Goal: Find specific page/section: Find specific page/section

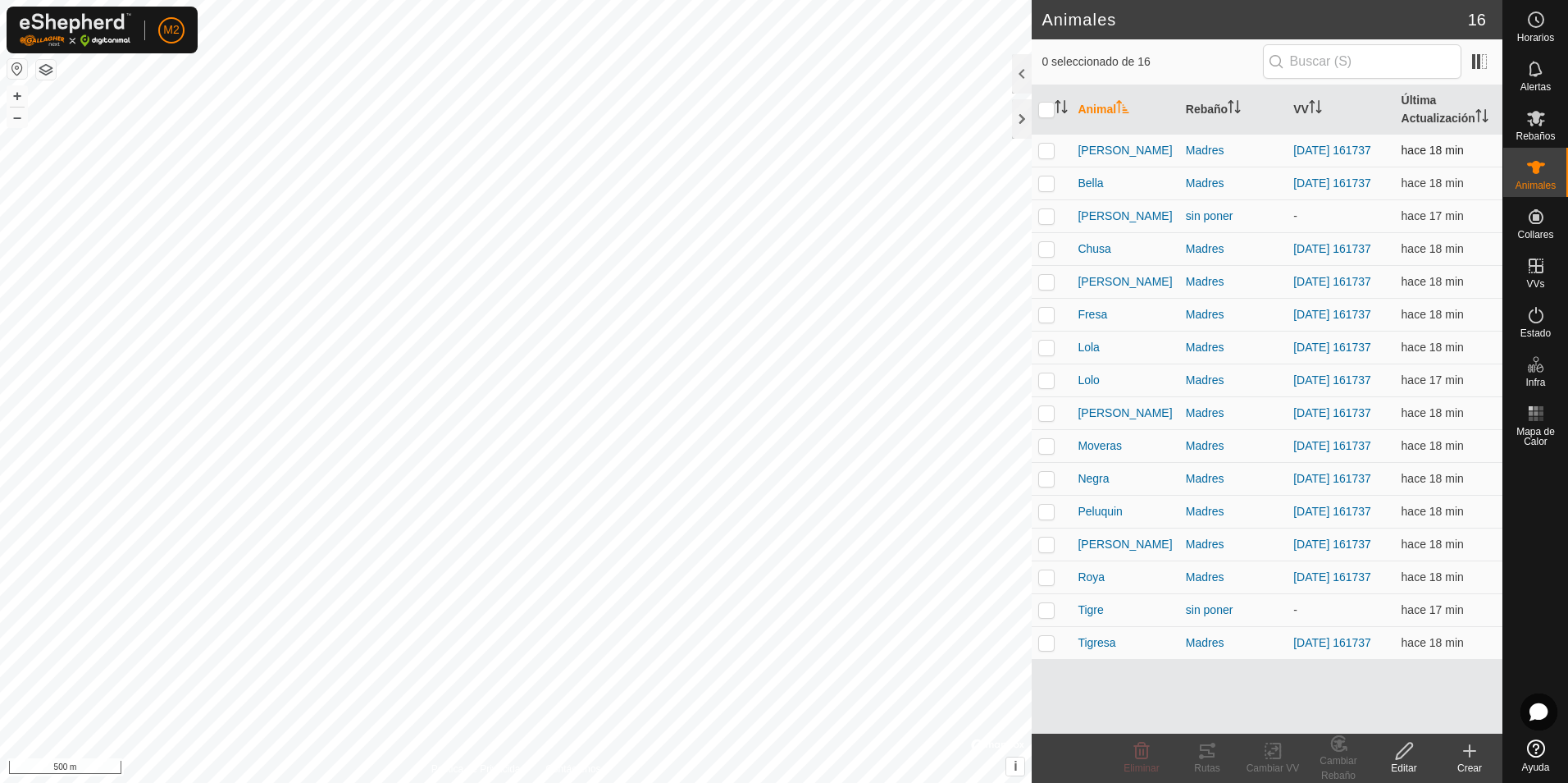
click at [1046, 154] on p-checkbox at bounding box center [1047, 150] width 16 height 13
click at [14, 71] on button "button" at bounding box center [17, 69] width 20 height 20
click at [1203, 757] on icon at bounding box center [1208, 751] width 15 height 13
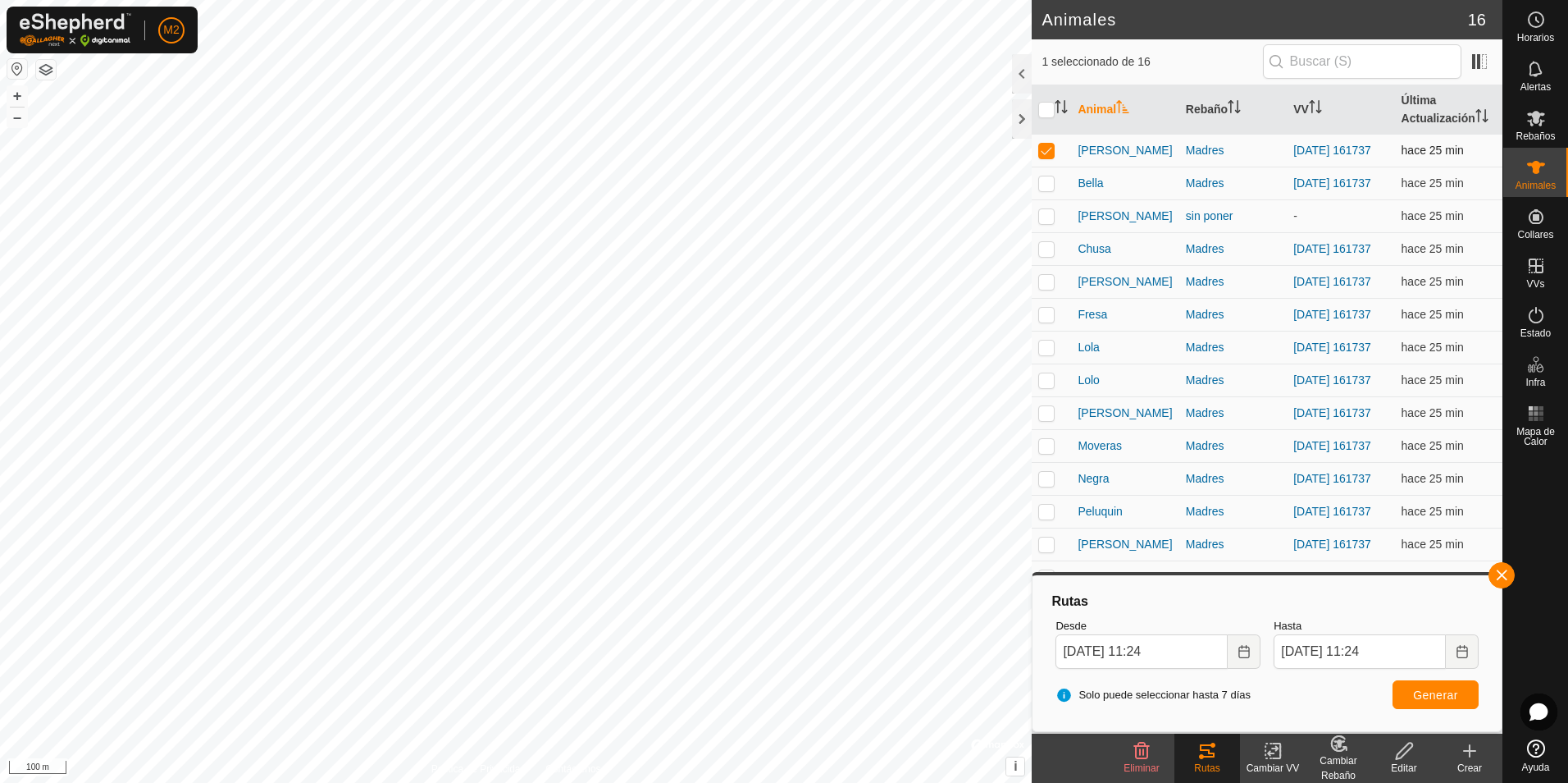
click at [1048, 153] on p-checkbox at bounding box center [1047, 150] width 16 height 13
checkbox input "false"
click at [1047, 183] on p-checkbox at bounding box center [1047, 183] width 16 height 13
click at [1504, 573] on button "button" at bounding box center [1502, 575] width 26 height 26
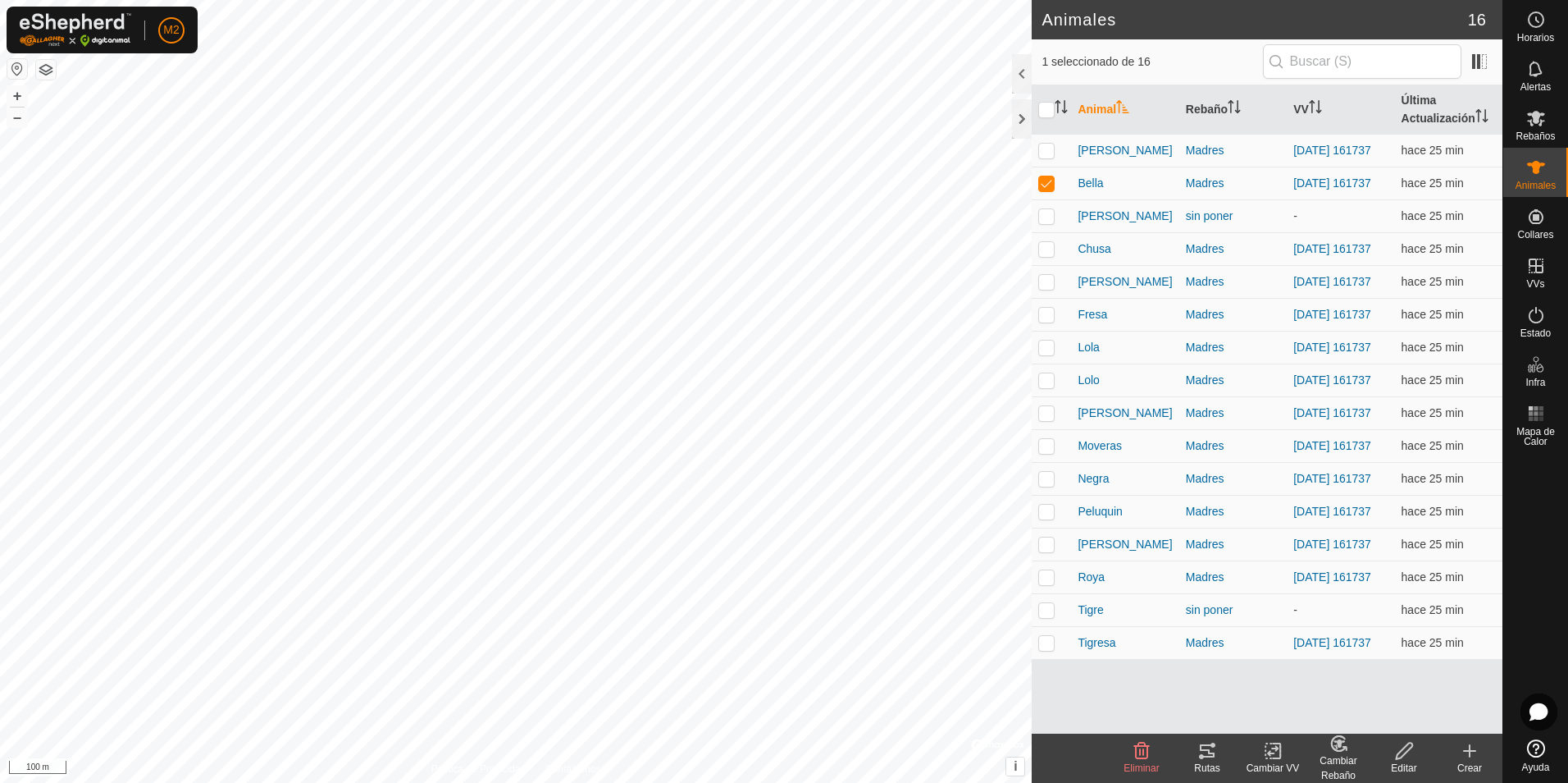
click at [1213, 751] on icon at bounding box center [1208, 751] width 20 height 20
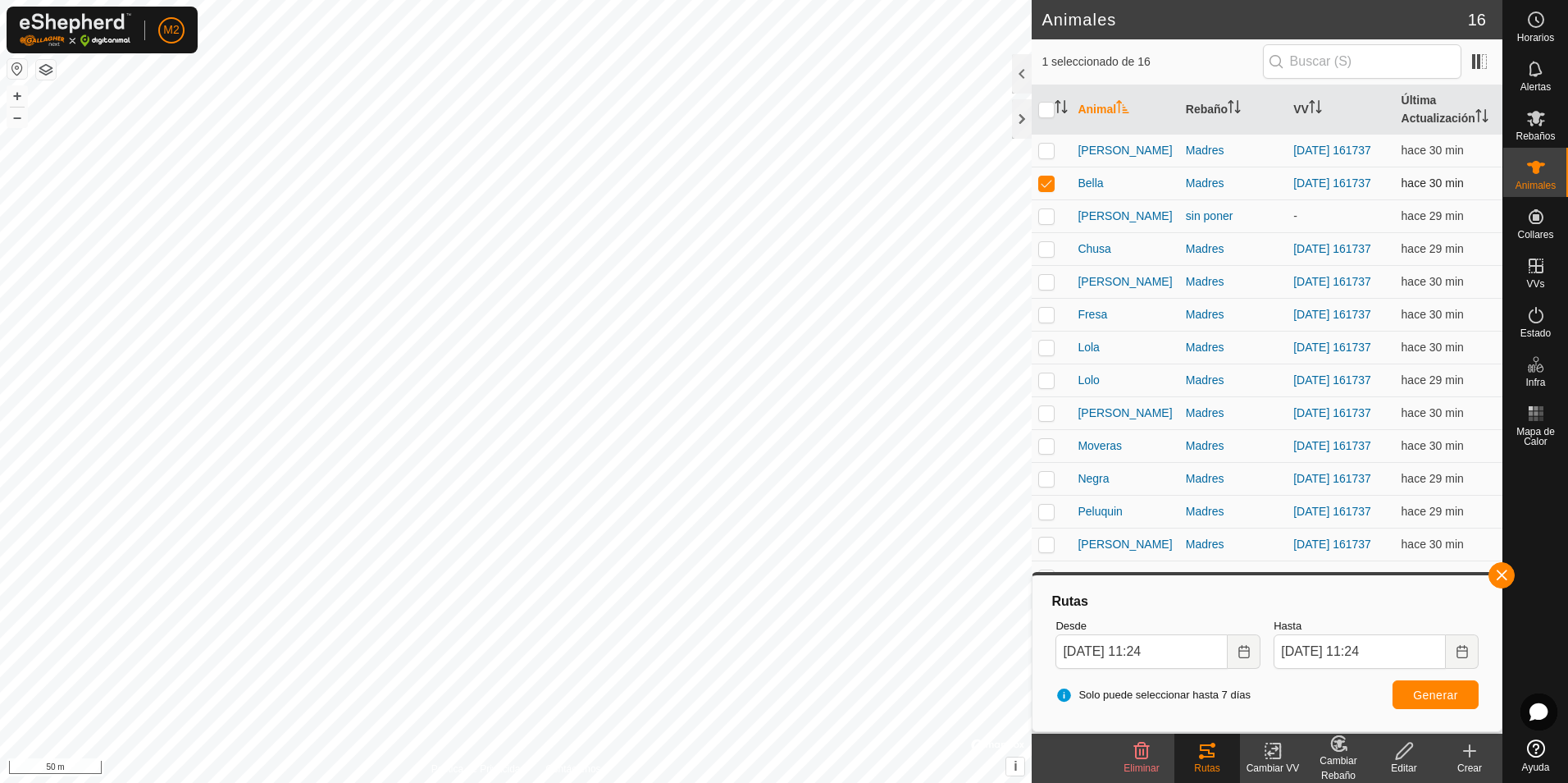
click at [1048, 185] on p-checkbox at bounding box center [1047, 183] width 16 height 13
checkbox input "false"
click at [1043, 253] on p-checkbox at bounding box center [1047, 248] width 16 height 13
drag, startPoint x: 1500, startPoint y: 578, endPoint x: 1411, endPoint y: 637, distance: 106.8
click at [1500, 578] on button "button" at bounding box center [1502, 575] width 26 height 26
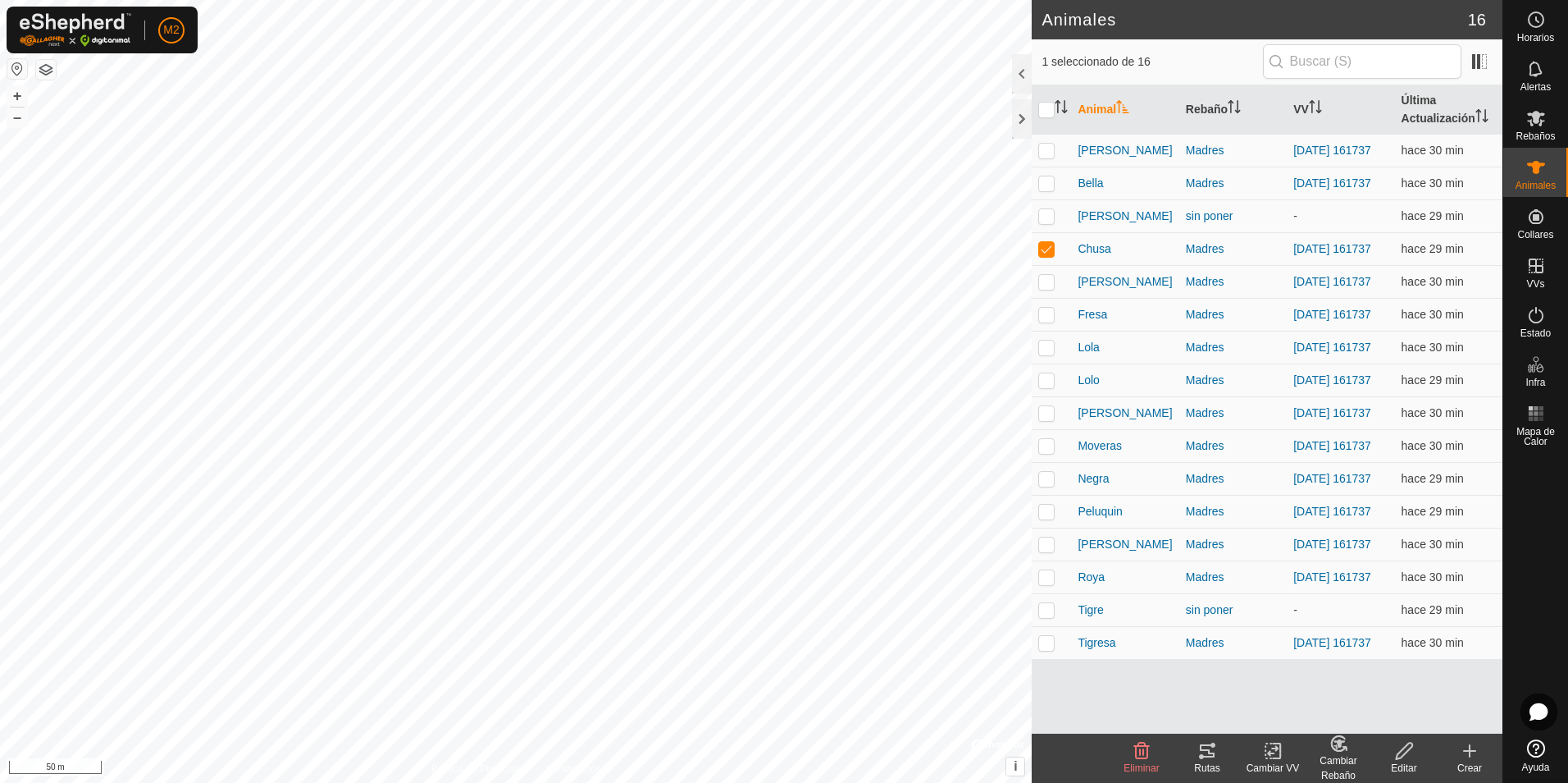
click at [1212, 756] on icon at bounding box center [1208, 751] width 15 height 13
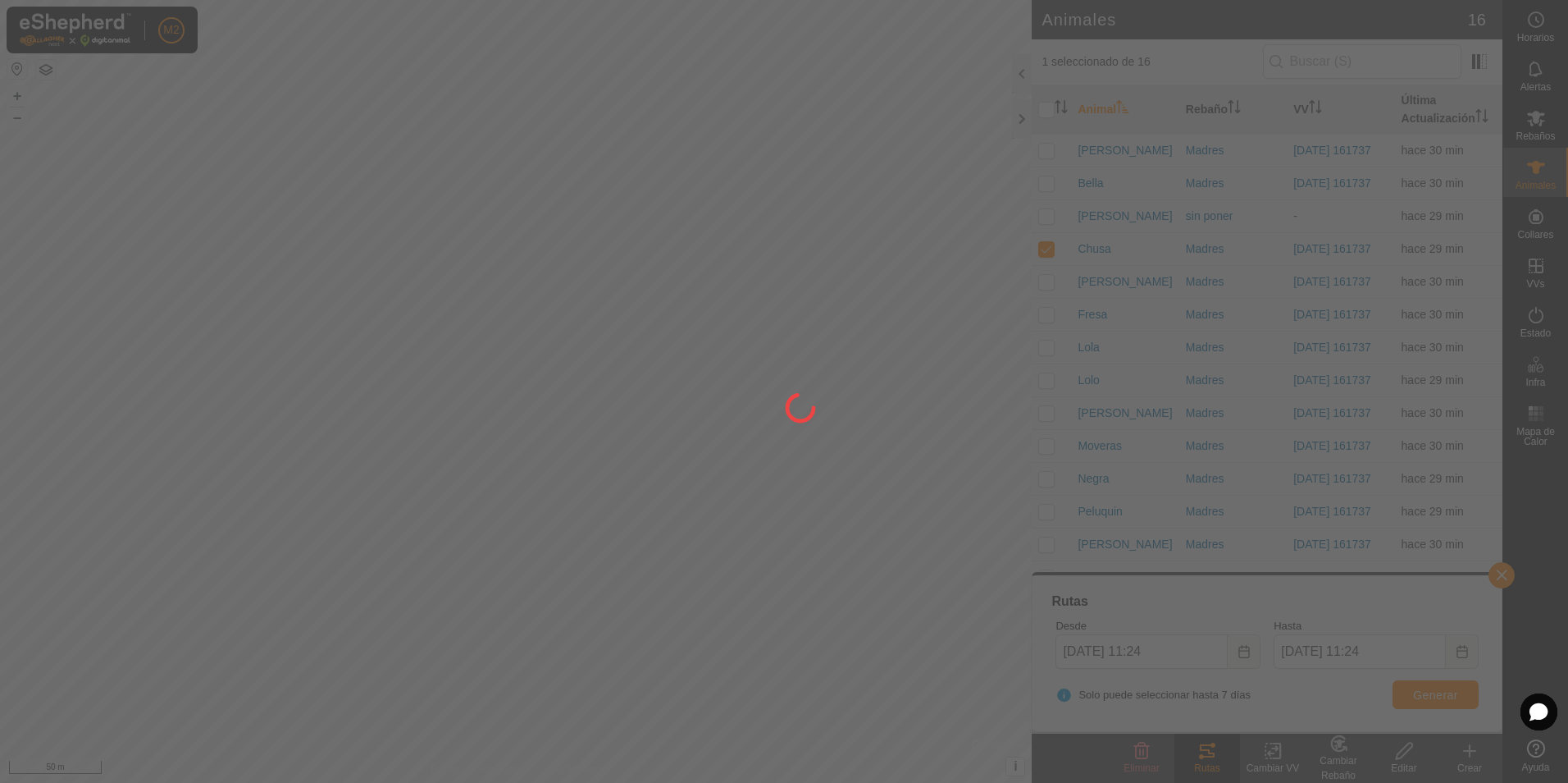
click at [587, 317] on div at bounding box center [784, 391] width 1568 height 783
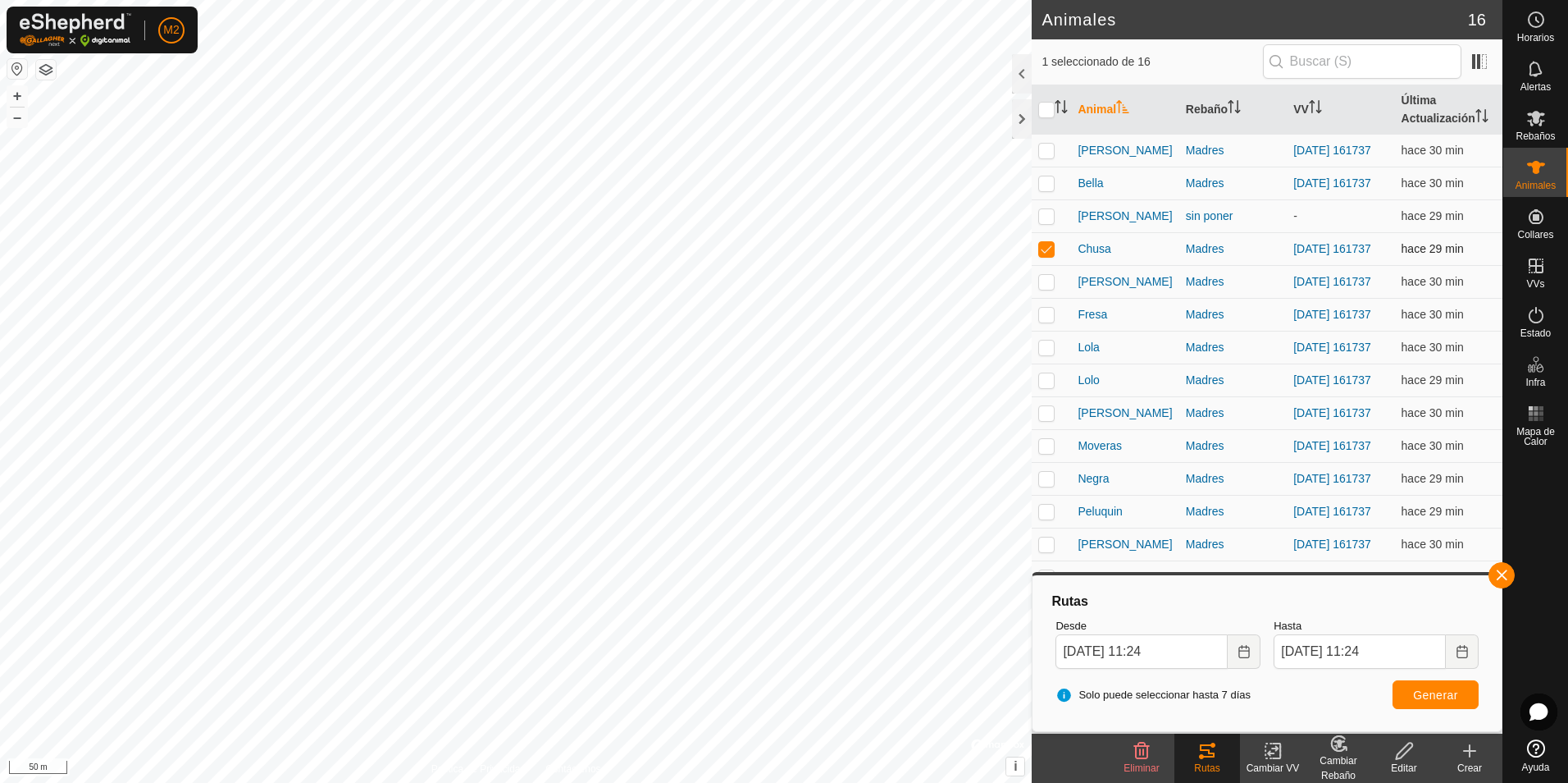
click at [1046, 253] on p-checkbox at bounding box center [1047, 248] width 16 height 13
checkbox input "false"
click at [1044, 288] on p-checkbox at bounding box center [1047, 281] width 16 height 13
click at [1498, 570] on button "button" at bounding box center [1502, 575] width 26 height 26
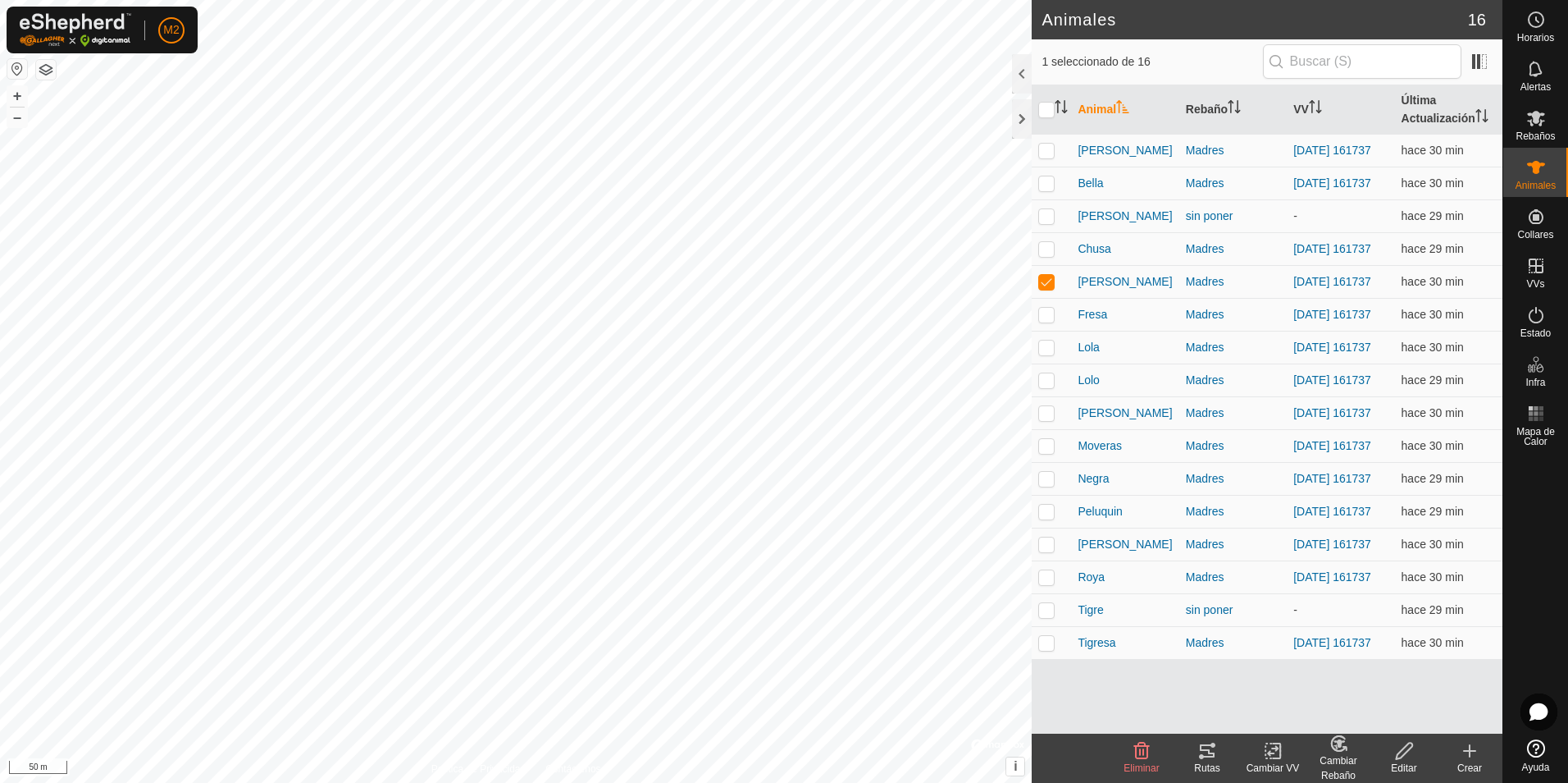
click at [1197, 754] on tracks-svg-icon at bounding box center [1208, 751] width 66 height 20
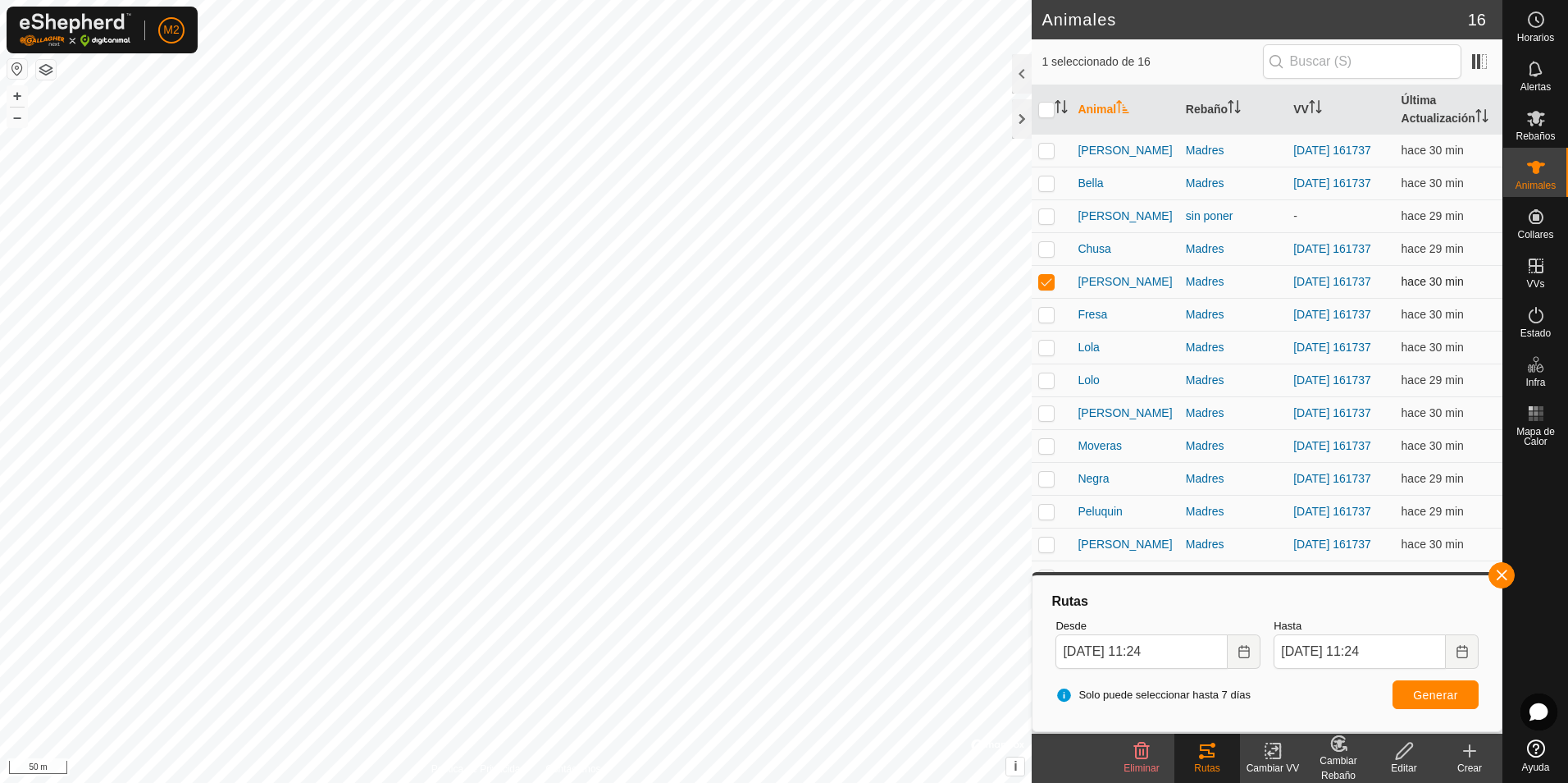
click at [1052, 288] on p-checkbox at bounding box center [1047, 281] width 16 height 13
checkbox input "false"
click at [1043, 321] on p-checkbox at bounding box center [1047, 314] width 16 height 13
click at [1502, 582] on button "button" at bounding box center [1502, 575] width 26 height 26
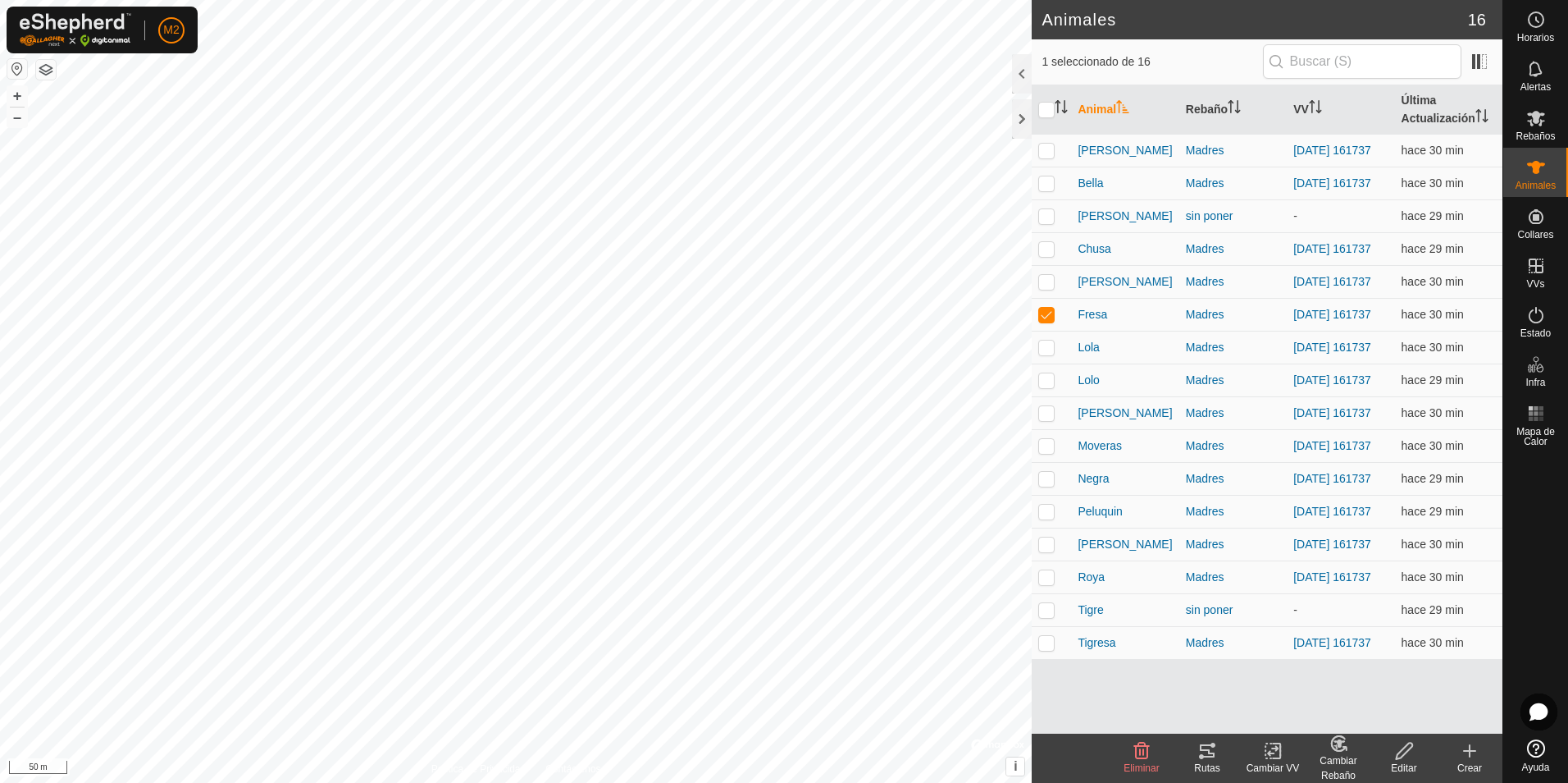
click at [1201, 752] on icon at bounding box center [1208, 751] width 20 height 20
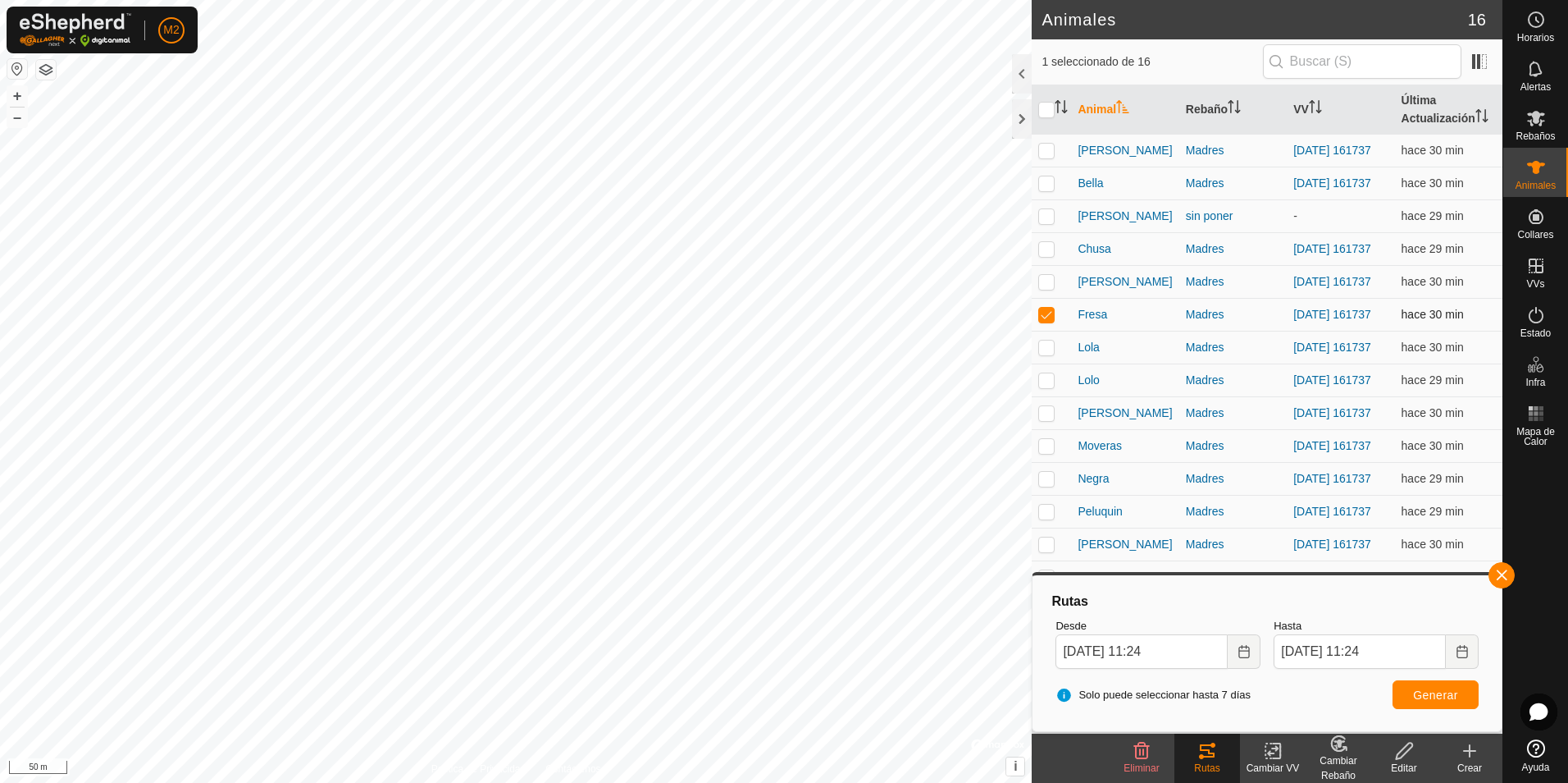
click at [1045, 321] on p-checkbox at bounding box center [1047, 314] width 16 height 13
checkbox input "false"
click at [1048, 354] on p-checkbox at bounding box center [1047, 347] width 16 height 13
click at [1496, 577] on button "button" at bounding box center [1502, 575] width 26 height 26
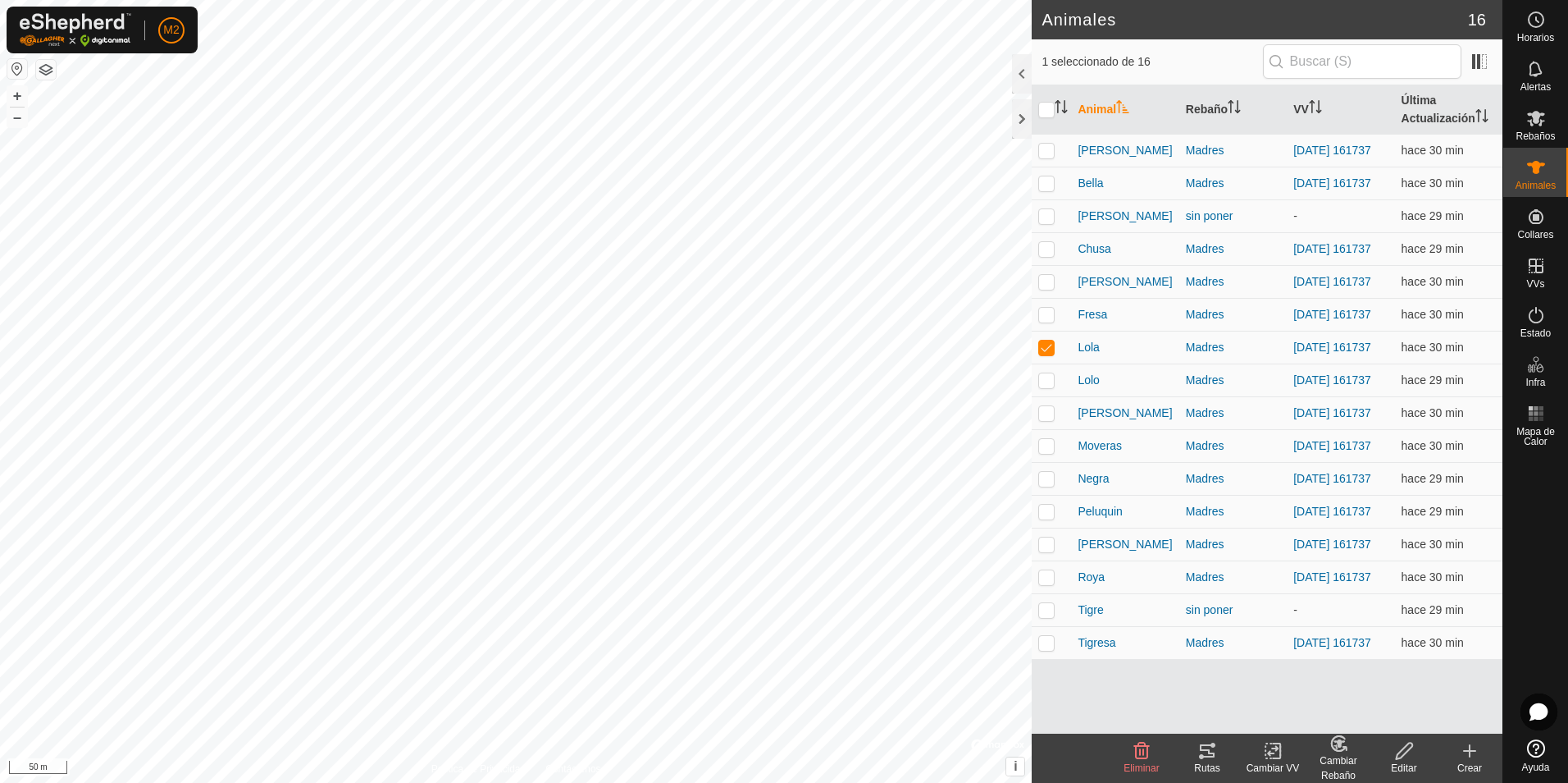
click at [1211, 755] on icon at bounding box center [1208, 751] width 20 height 20
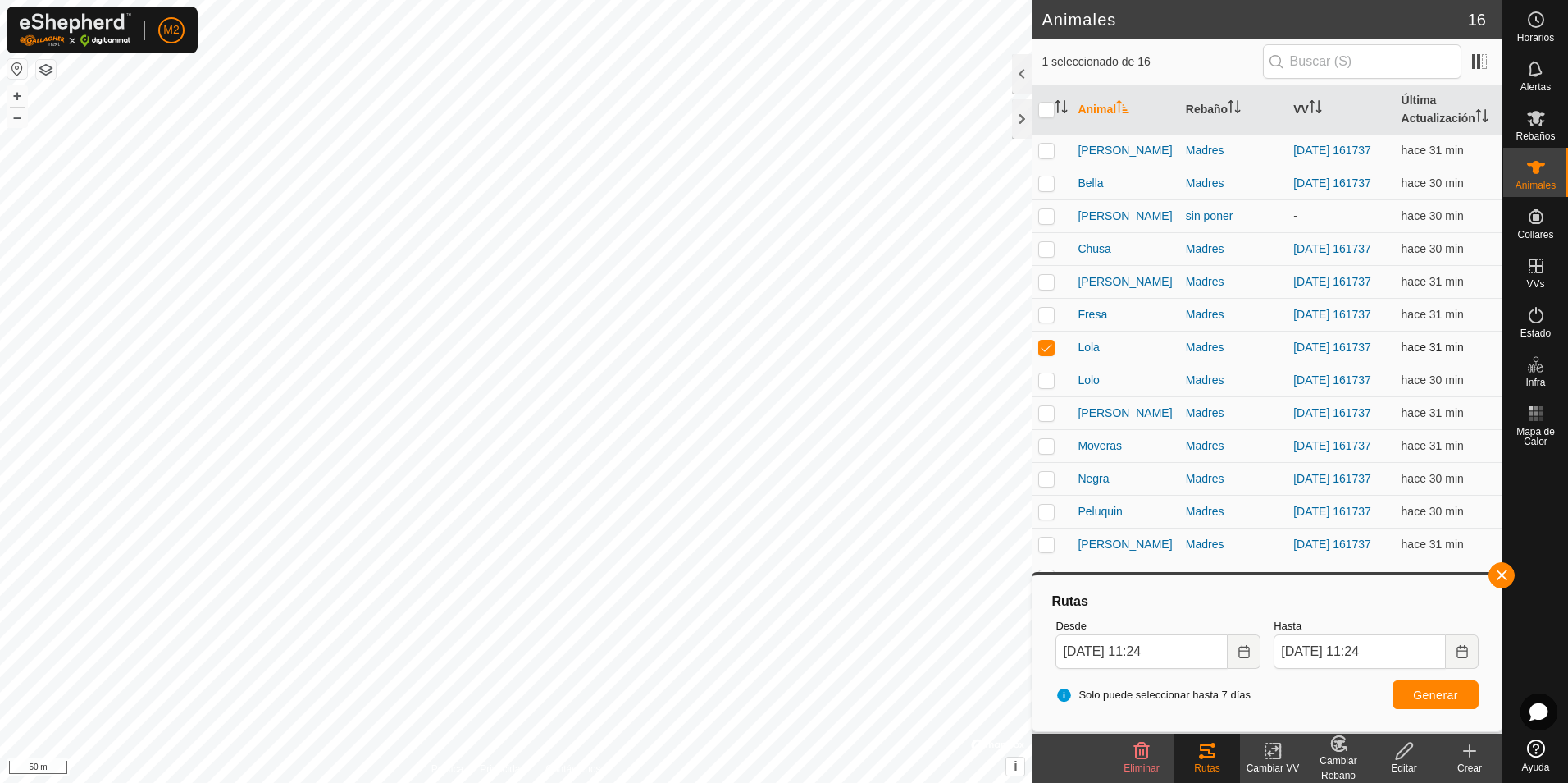
click at [1048, 354] on p-checkbox at bounding box center [1047, 347] width 16 height 13
checkbox input "false"
click at [1044, 386] on p-checkbox at bounding box center [1047, 380] width 16 height 13
click at [1494, 575] on button "button" at bounding box center [1502, 575] width 26 height 26
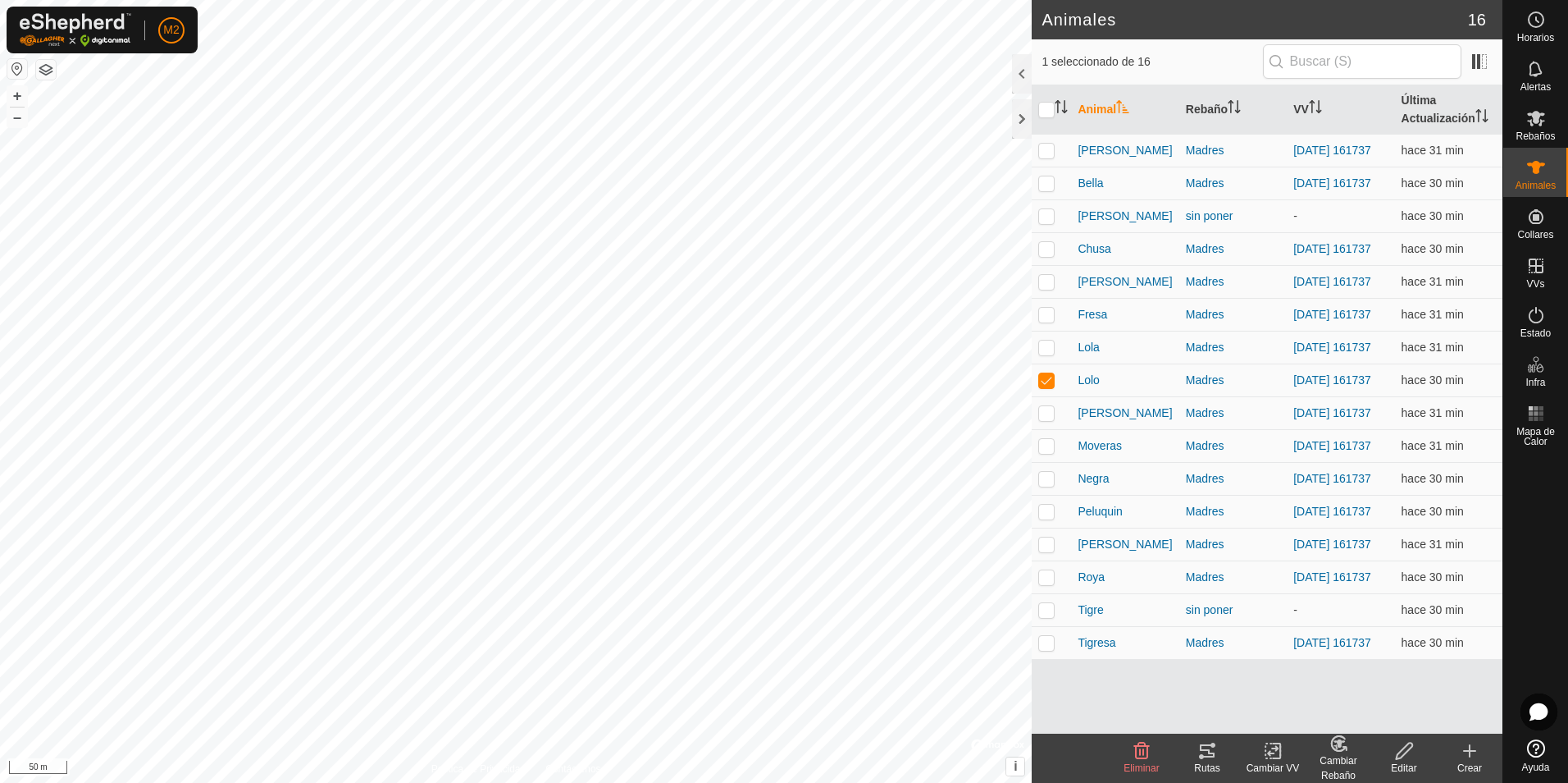
click at [1214, 751] on icon at bounding box center [1208, 751] width 20 height 20
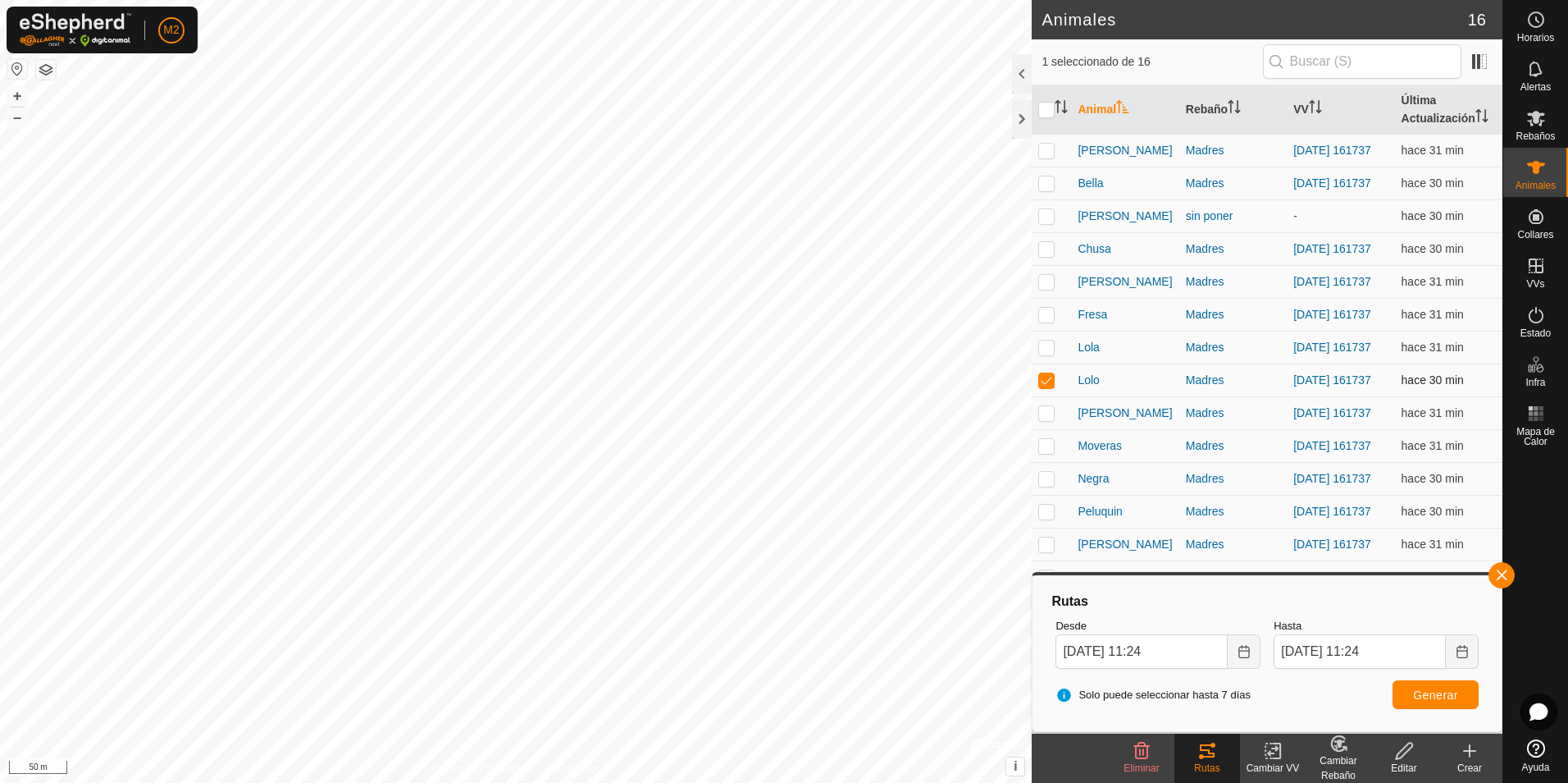
click at [1048, 386] on p-checkbox at bounding box center [1047, 380] width 16 height 13
checkbox input "false"
click at [1048, 419] on p-checkbox at bounding box center [1047, 413] width 16 height 13
drag, startPoint x: 1503, startPoint y: 578, endPoint x: 1457, endPoint y: 607, distance: 54.4
click at [1503, 579] on button "button" at bounding box center [1502, 575] width 26 height 26
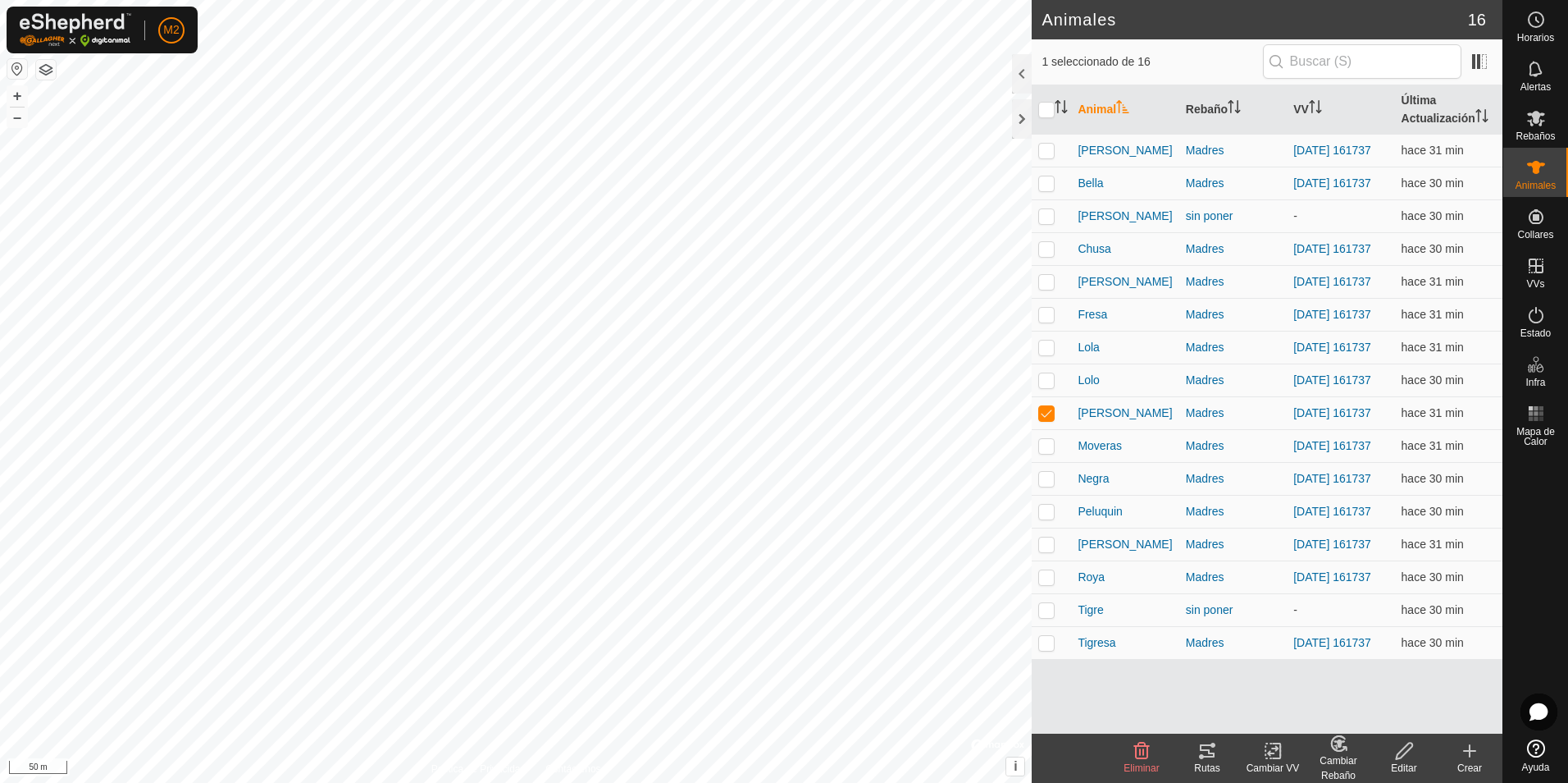
click at [1206, 763] on div "Rutas" at bounding box center [1208, 768] width 66 height 15
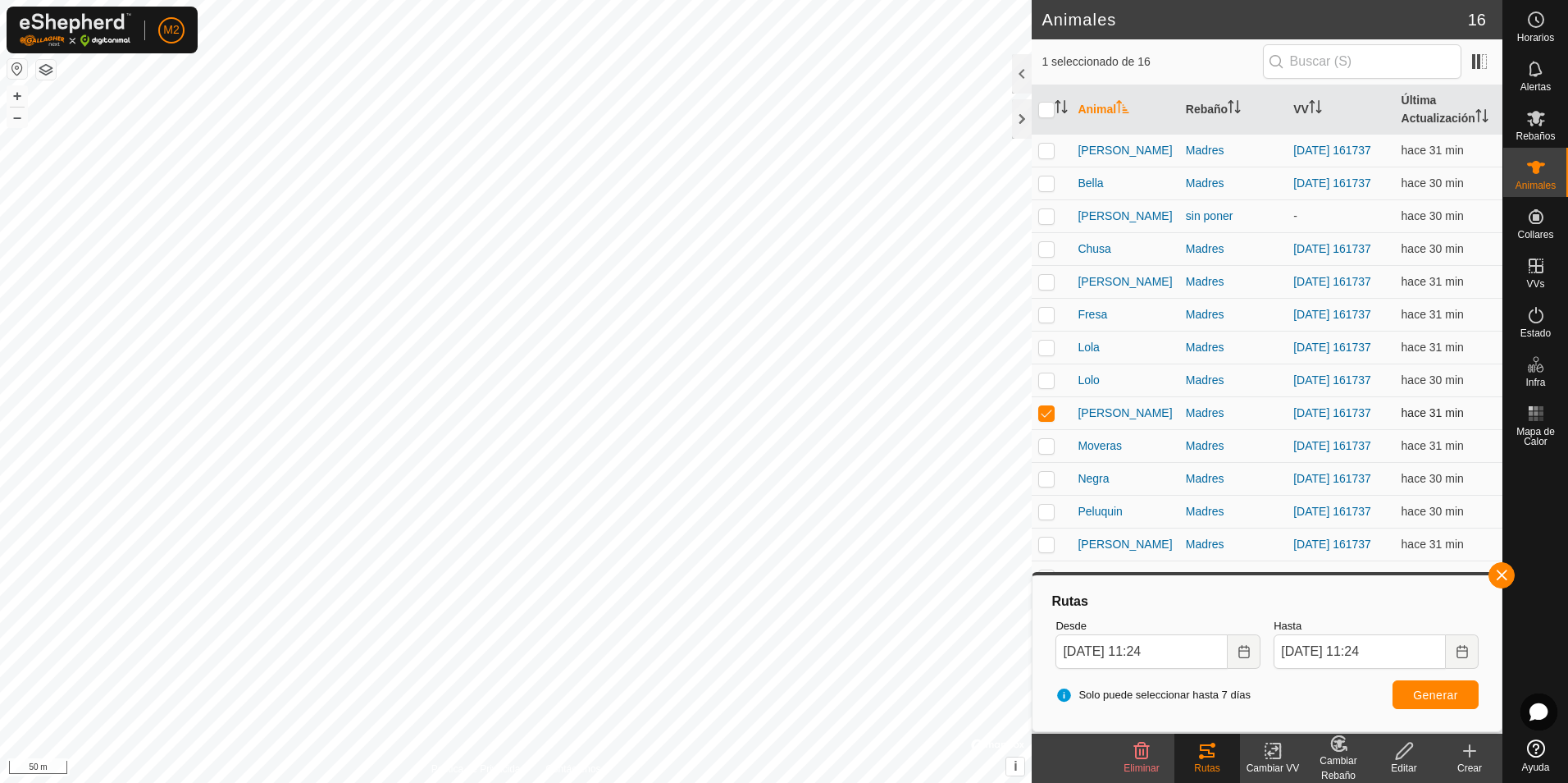
click at [1048, 419] on p-checkbox at bounding box center [1047, 413] width 16 height 13
checkbox input "false"
click at [1047, 452] on p-checkbox at bounding box center [1047, 446] width 16 height 13
click at [1215, 765] on div "Rutas" at bounding box center [1208, 768] width 66 height 15
click at [1503, 573] on button "button" at bounding box center [1502, 575] width 26 height 26
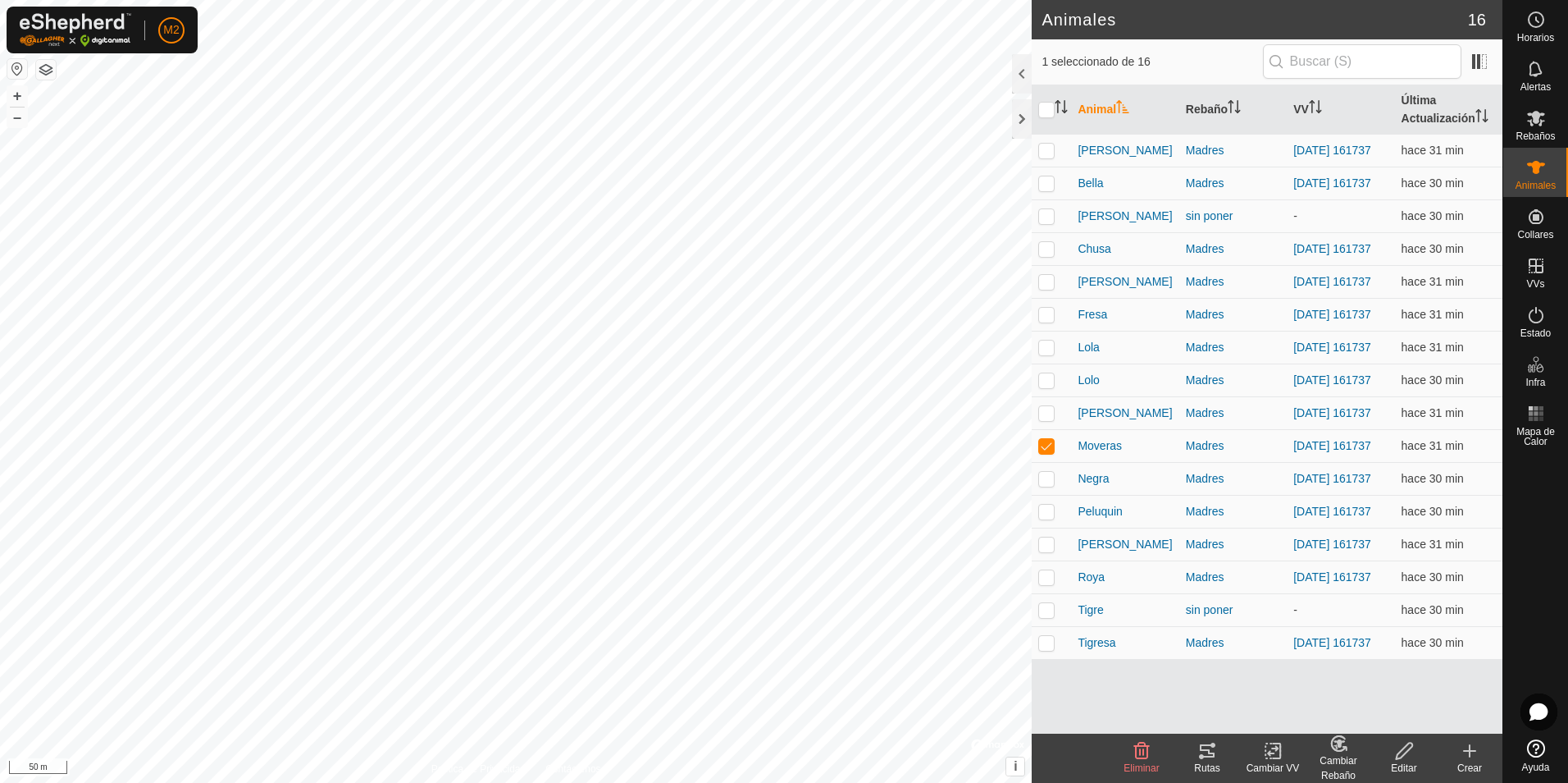
click at [1198, 758] on icon at bounding box center [1208, 751] width 20 height 20
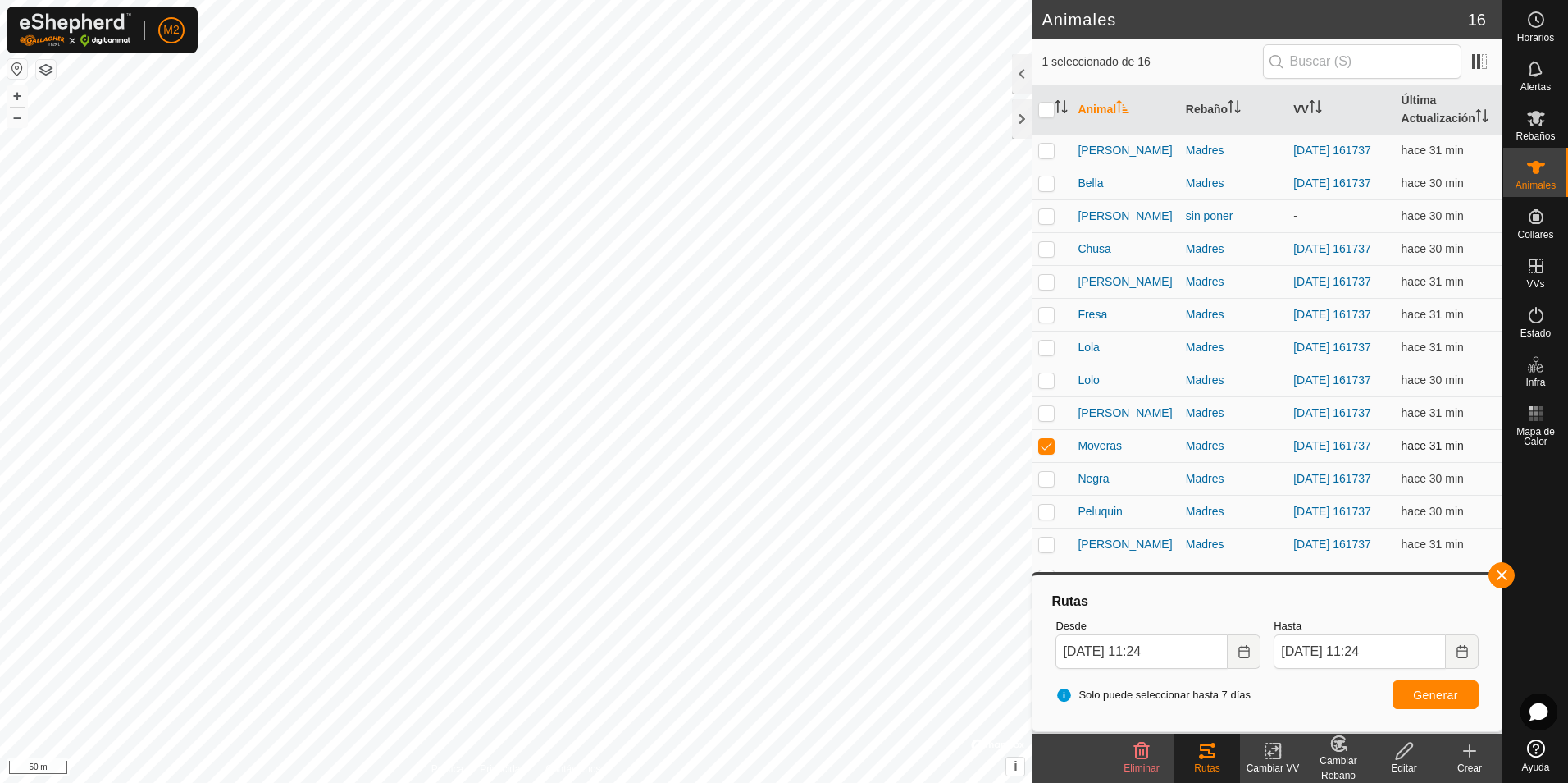
click at [1045, 452] on p-checkbox at bounding box center [1047, 446] width 16 height 13
checkbox input "false"
click at [1041, 485] on p-checkbox at bounding box center [1047, 479] width 16 height 13
click at [1503, 577] on button "button" at bounding box center [1502, 575] width 26 height 26
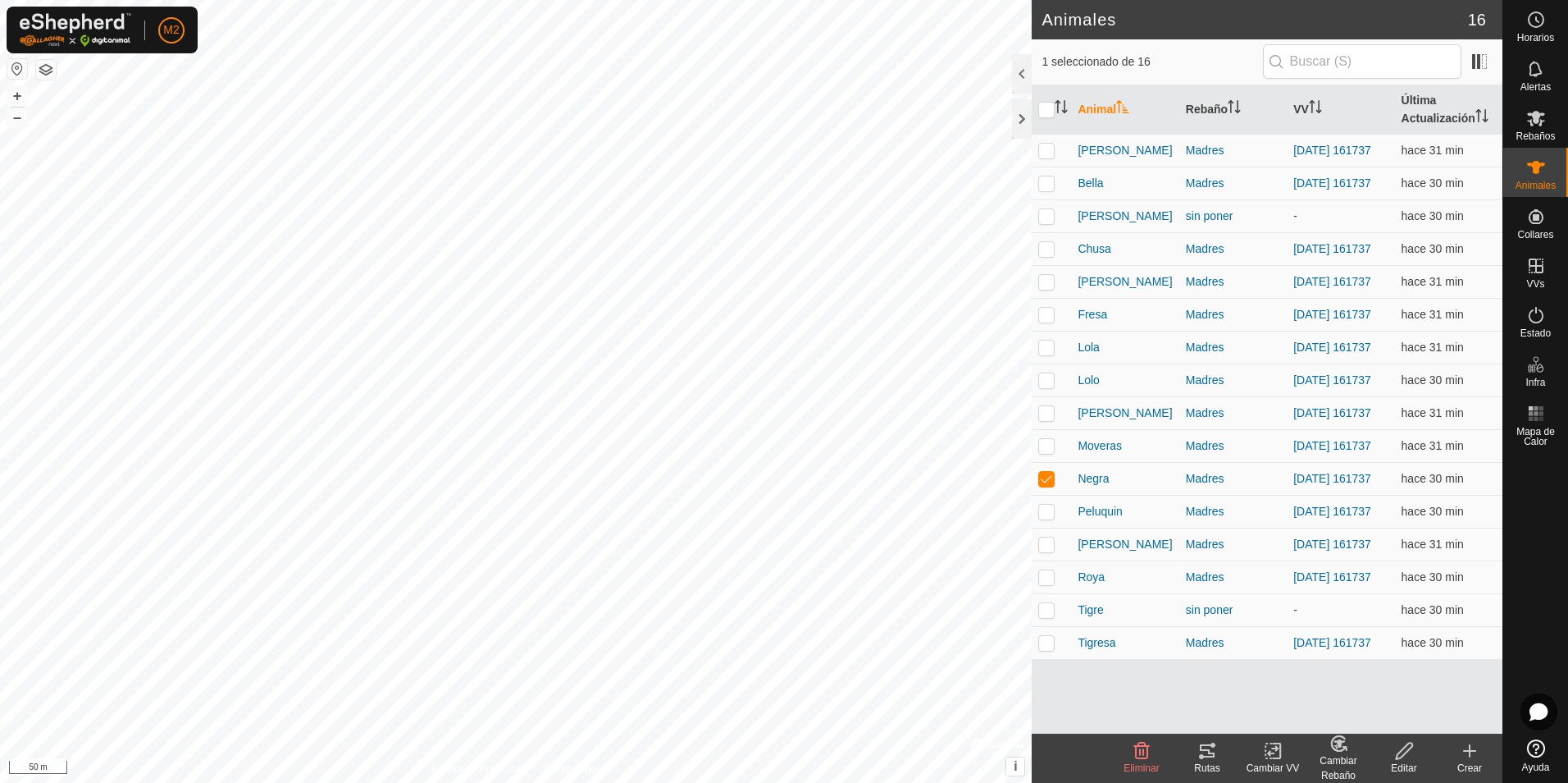
click at [1219, 760] on tracks-svg-icon at bounding box center [1208, 751] width 66 height 20
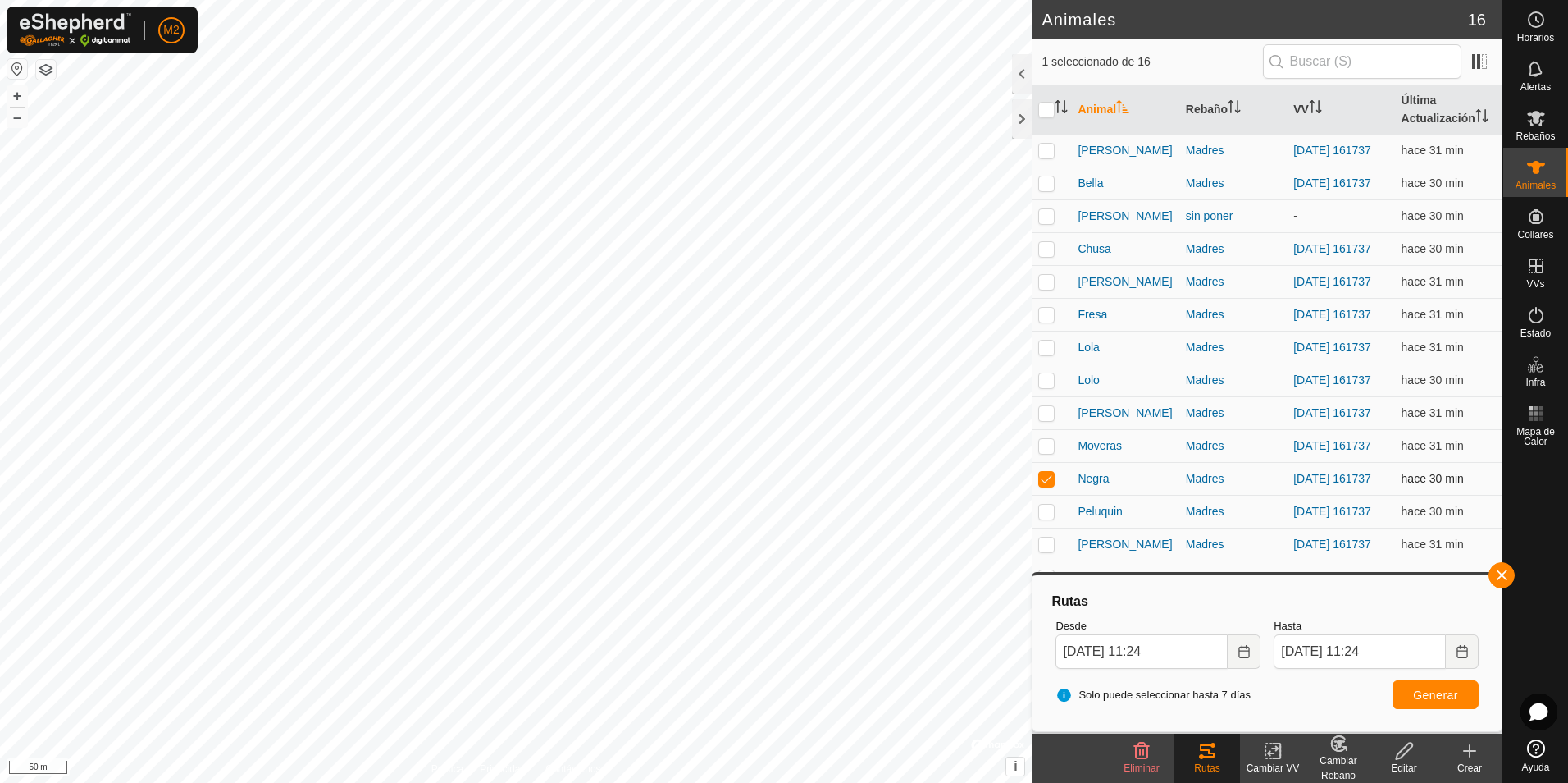
click at [1048, 485] on p-checkbox at bounding box center [1047, 479] width 16 height 13
checkbox input "false"
click at [1044, 517] on p-checkbox at bounding box center [1047, 512] width 16 height 13
click at [1501, 572] on button "button" at bounding box center [1502, 575] width 26 height 26
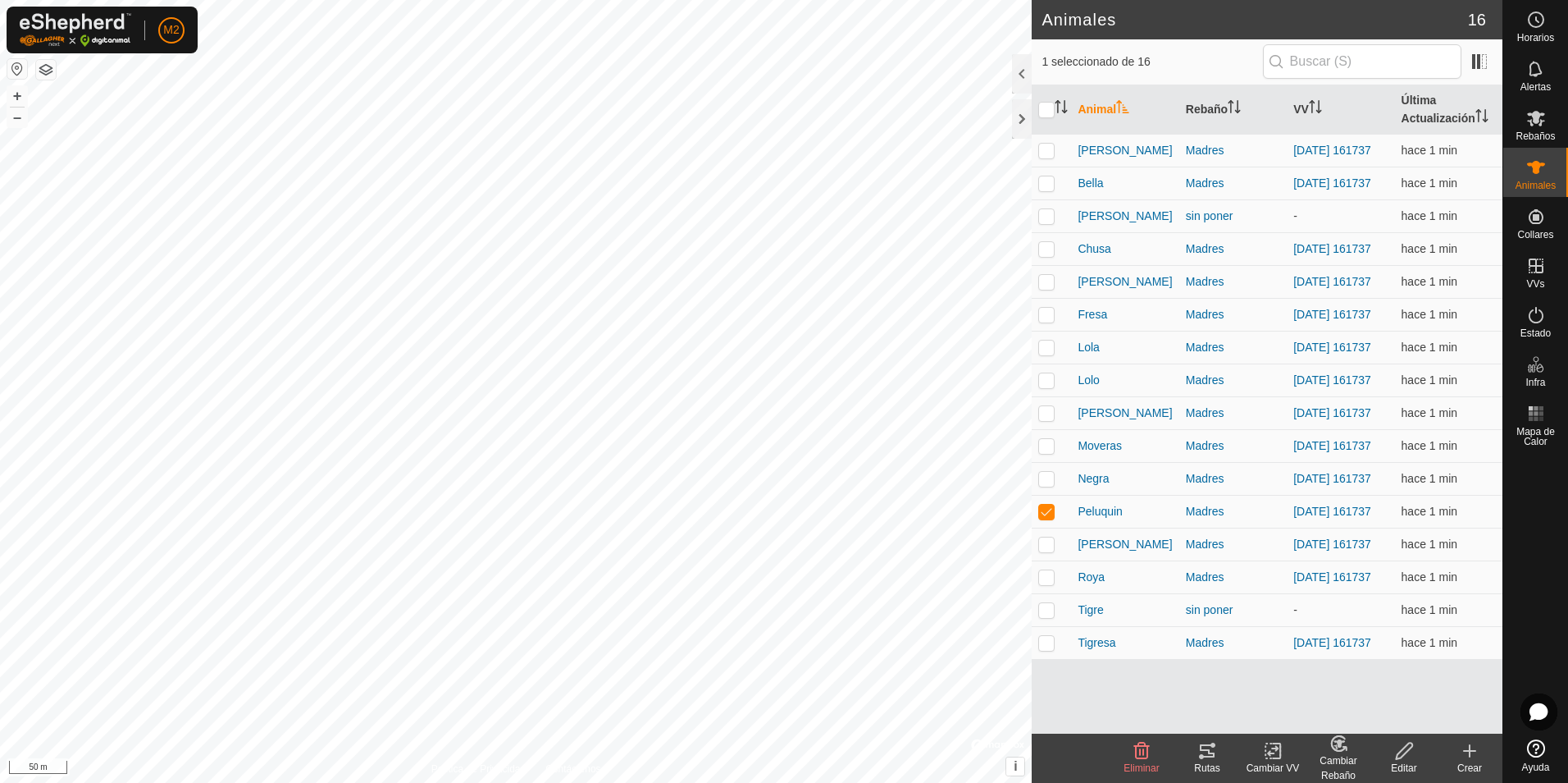
click at [1209, 753] on icon at bounding box center [1208, 751] width 15 height 13
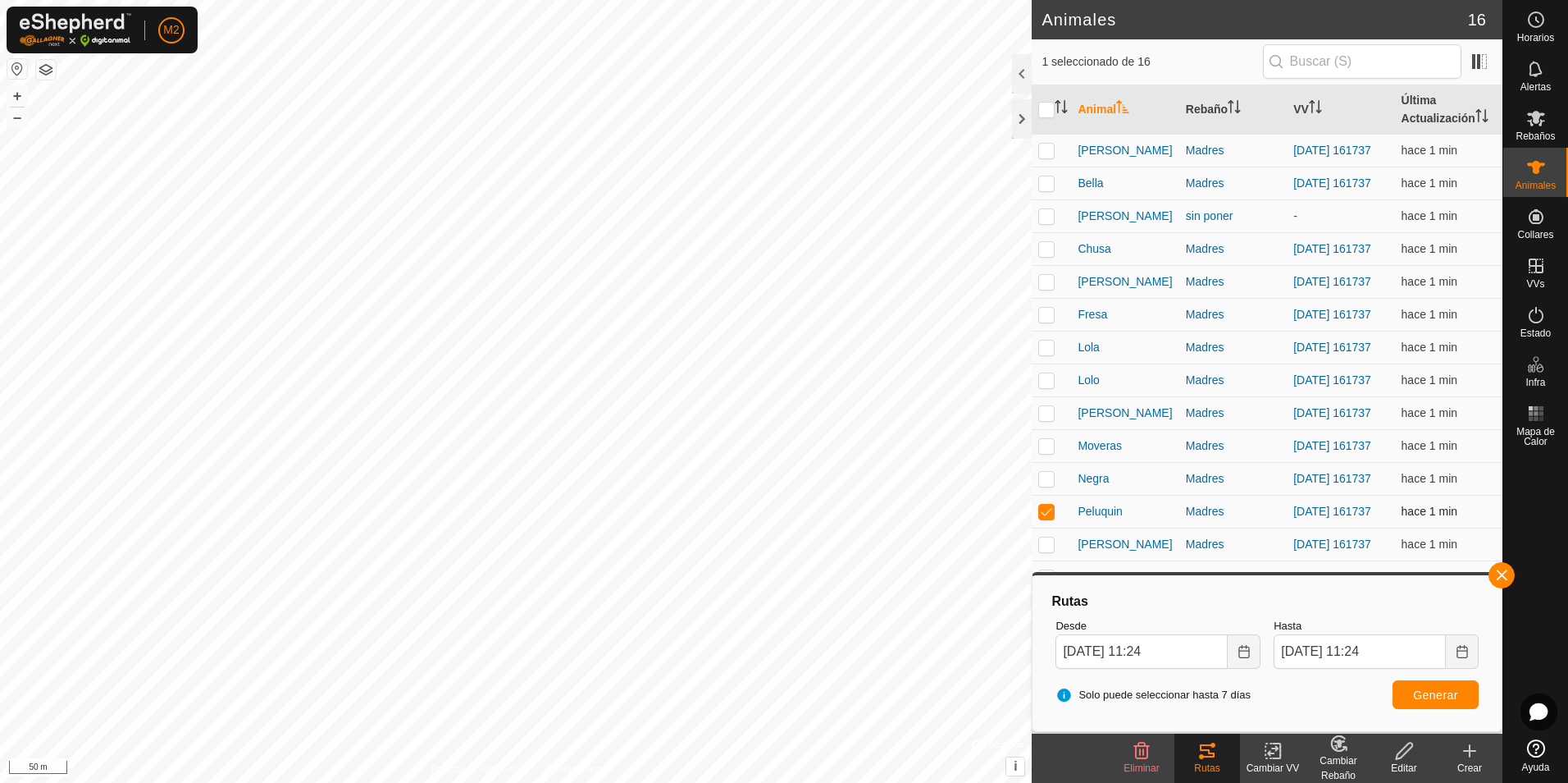
click at [1052, 517] on p-checkbox at bounding box center [1047, 512] width 16 height 13
checkbox input "false"
click at [1050, 550] on p-checkbox at bounding box center [1047, 544] width 16 height 13
click at [1500, 588] on div "Rutas Desde [DATE] 11:24 Hasta [DATE] 11:24 Solo puede seleccionar hasta 7 [PER…" at bounding box center [1267, 652] width 471 height 160
click at [1500, 578] on button "button" at bounding box center [1502, 575] width 26 height 26
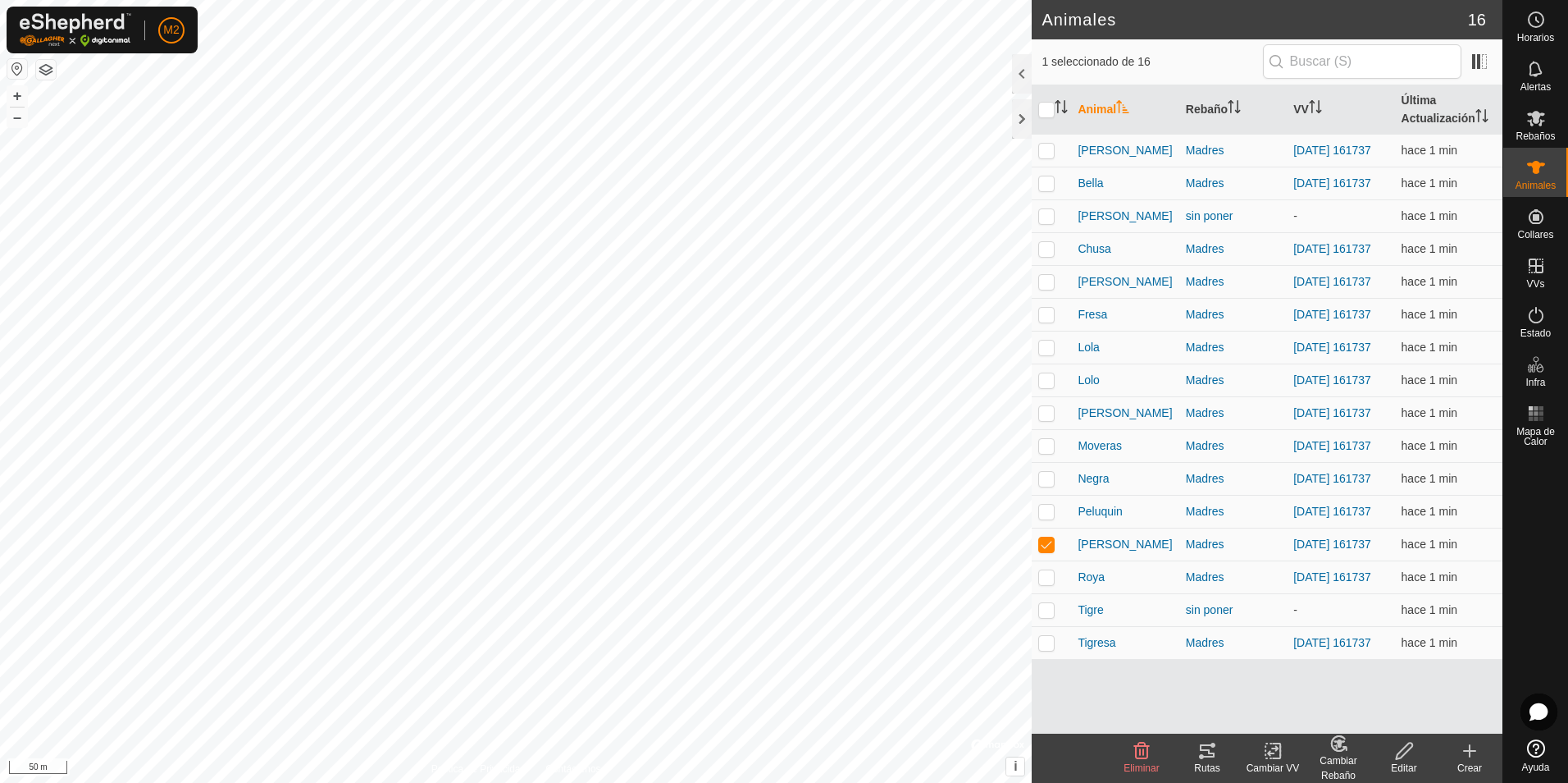
click at [1211, 754] on icon at bounding box center [1208, 751] width 15 height 13
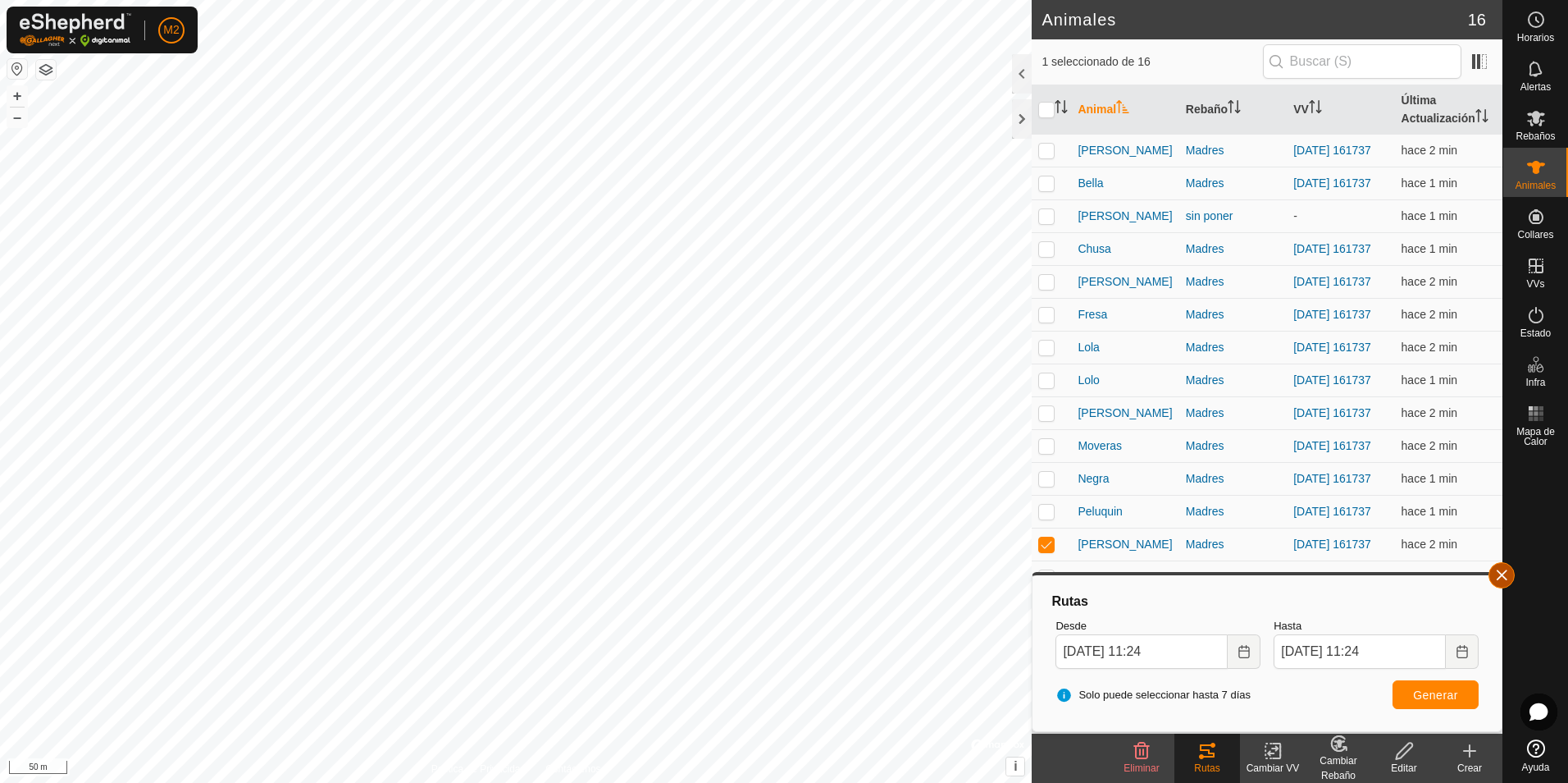
click at [1509, 577] on button "button" at bounding box center [1502, 575] width 26 height 26
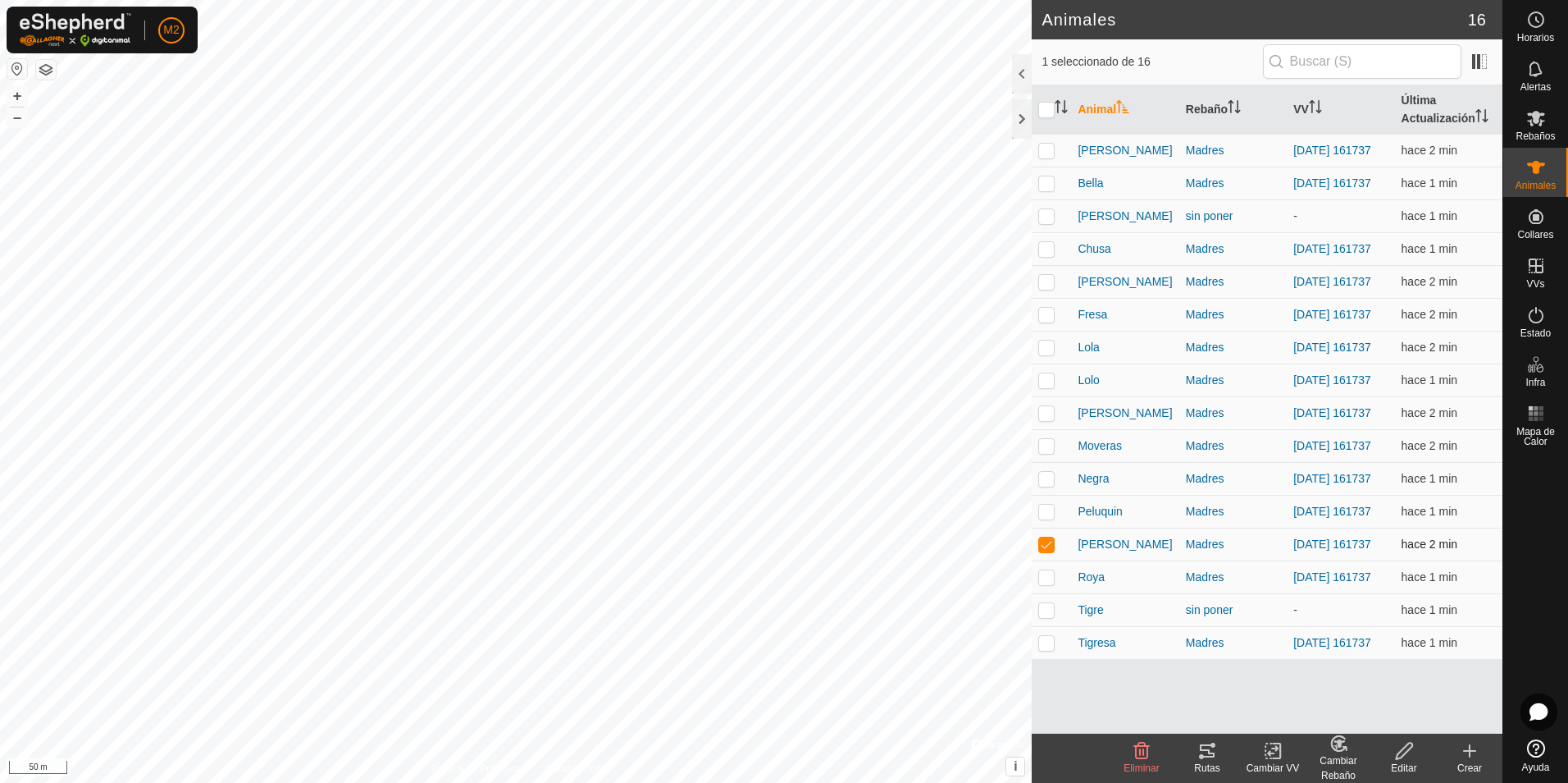
click at [1048, 550] on p-checkbox at bounding box center [1047, 544] width 16 height 13
checkbox input "false"
click at [1046, 583] on p-checkbox at bounding box center [1047, 577] width 16 height 13
click at [1208, 757] on icon at bounding box center [1208, 751] width 15 height 13
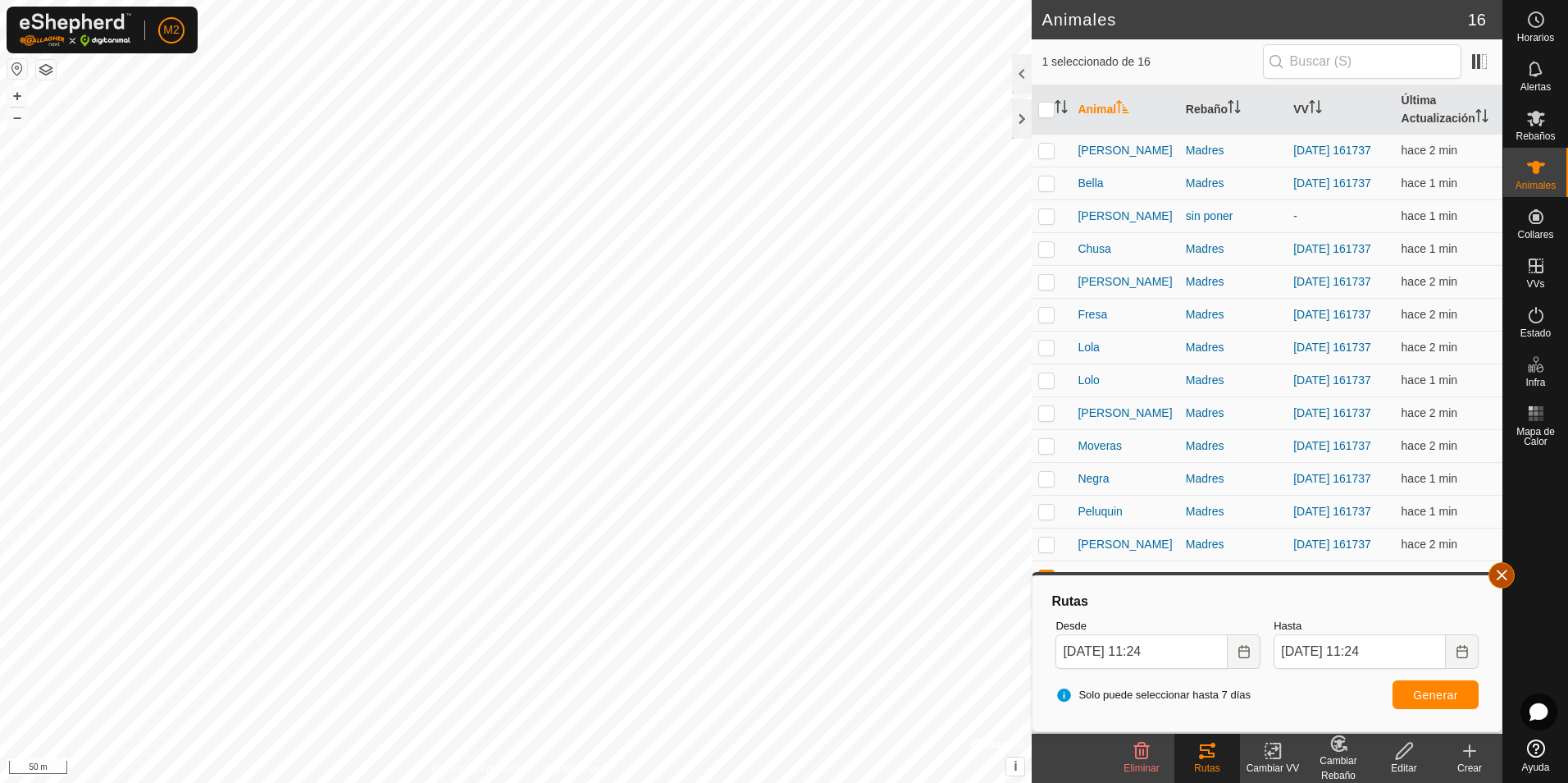
click at [1498, 578] on button "button" at bounding box center [1502, 575] width 26 height 26
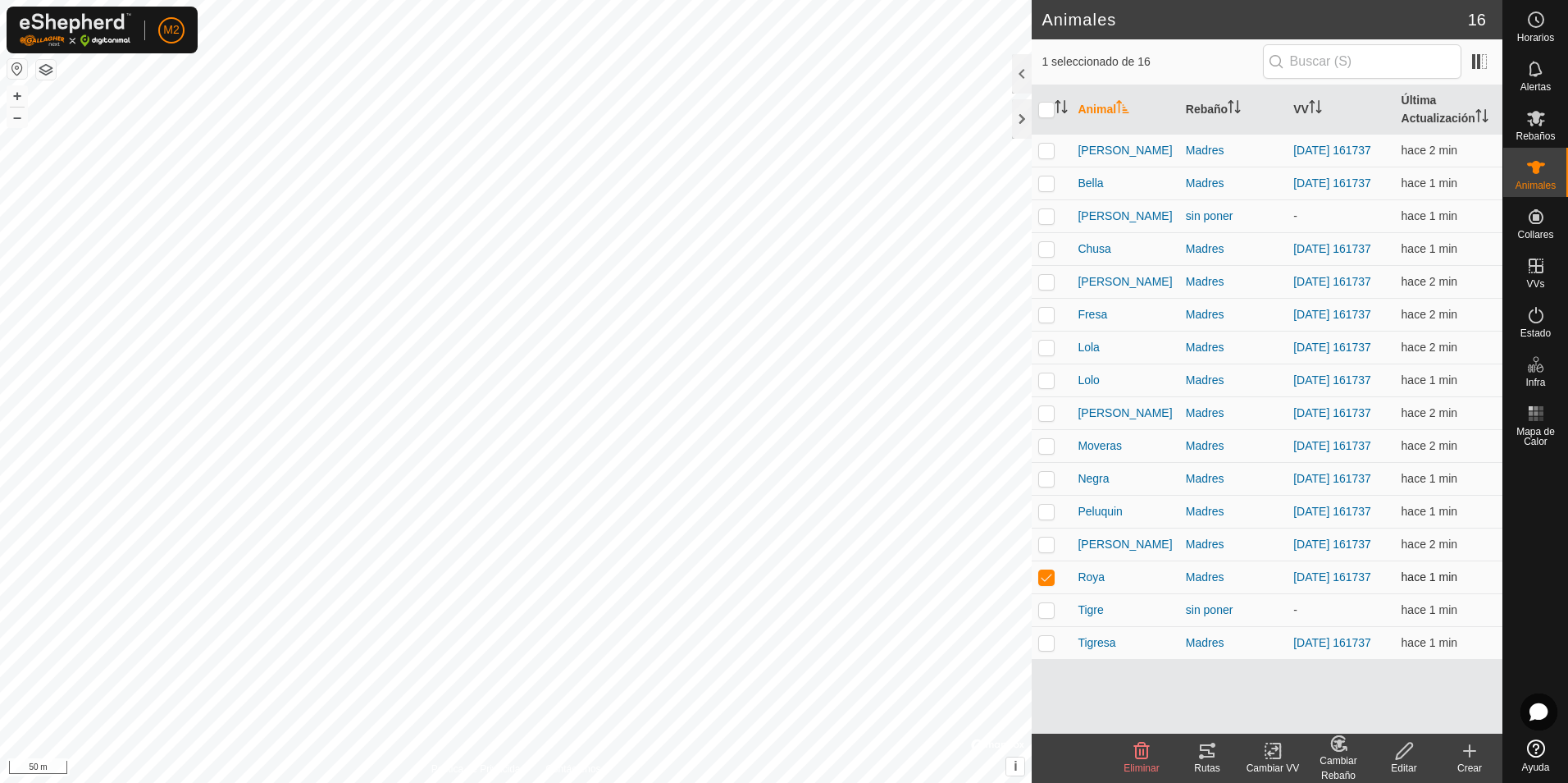
click at [1051, 583] on p-checkbox at bounding box center [1047, 577] width 16 height 13
checkbox input "false"
click at [1048, 649] on p-checkbox at bounding box center [1047, 643] width 16 height 13
click at [1208, 749] on icon at bounding box center [1208, 751] width 15 height 13
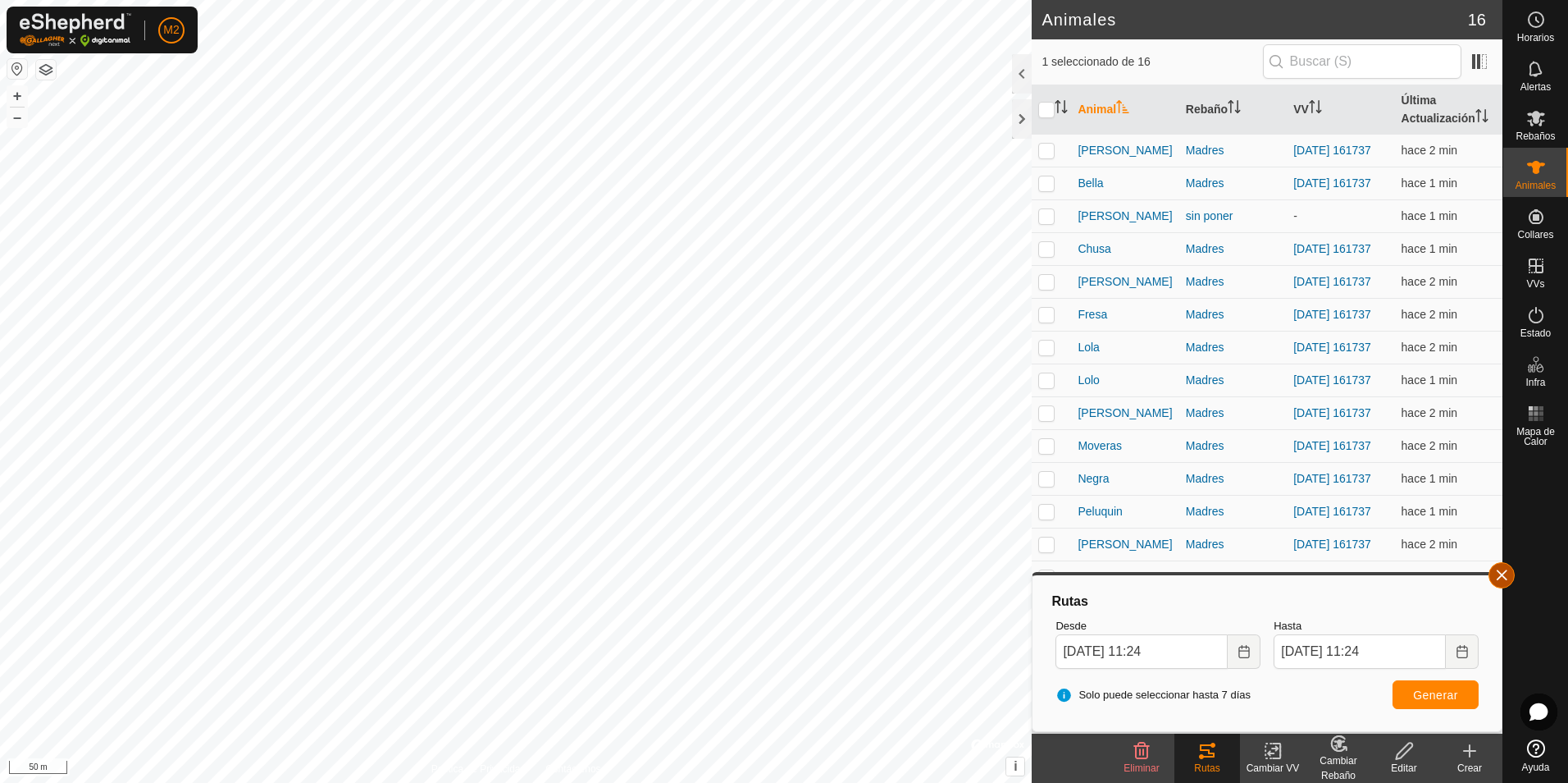
click at [1502, 575] on button "button" at bounding box center [1502, 575] width 26 height 26
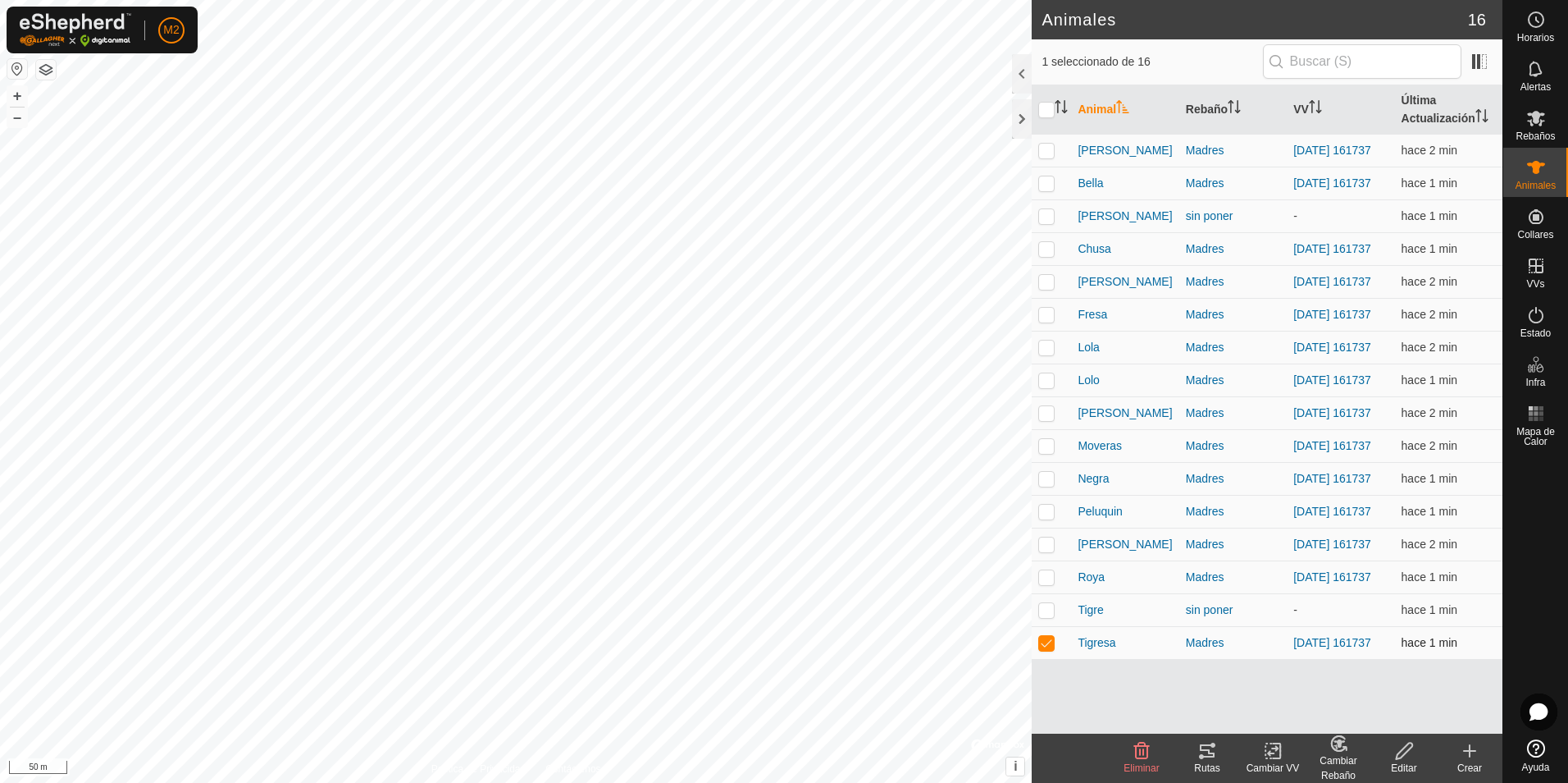
click at [1048, 649] on p-checkbox at bounding box center [1047, 643] width 16 height 13
checkbox input "false"
